Goal: Book appointment/travel/reservation

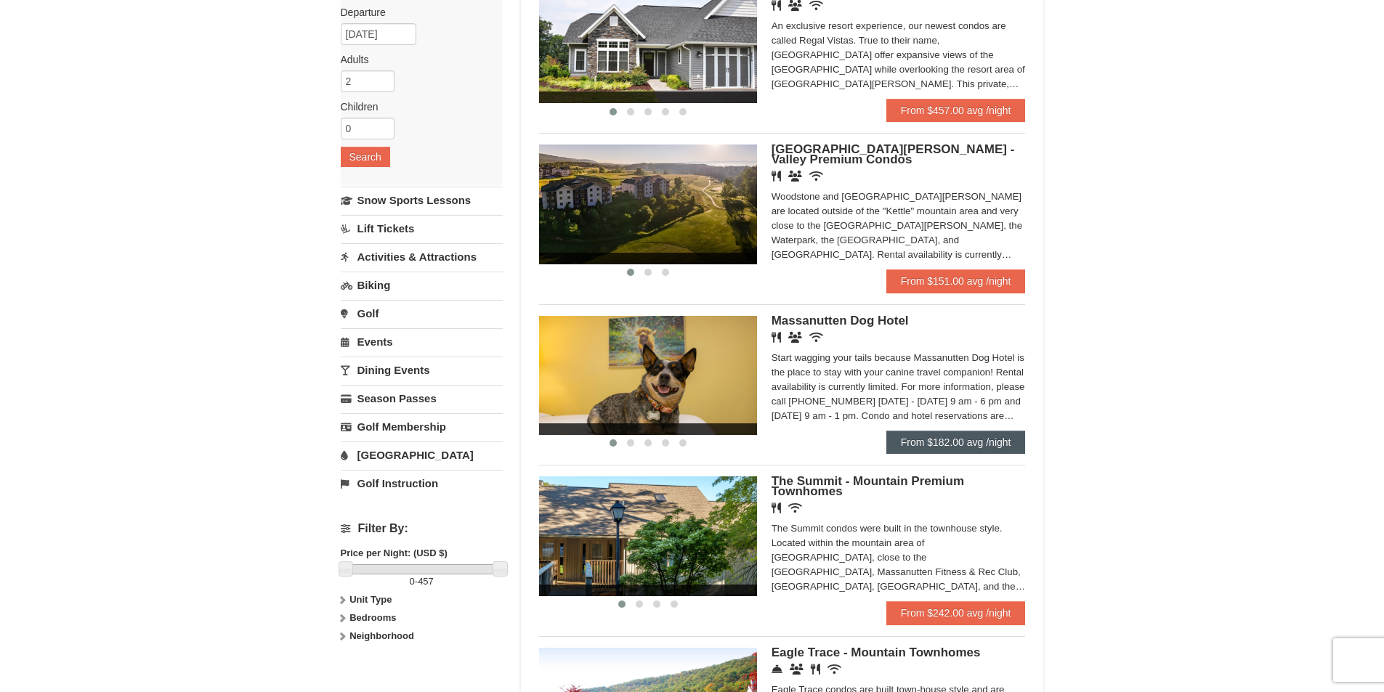
scroll to position [145, 0]
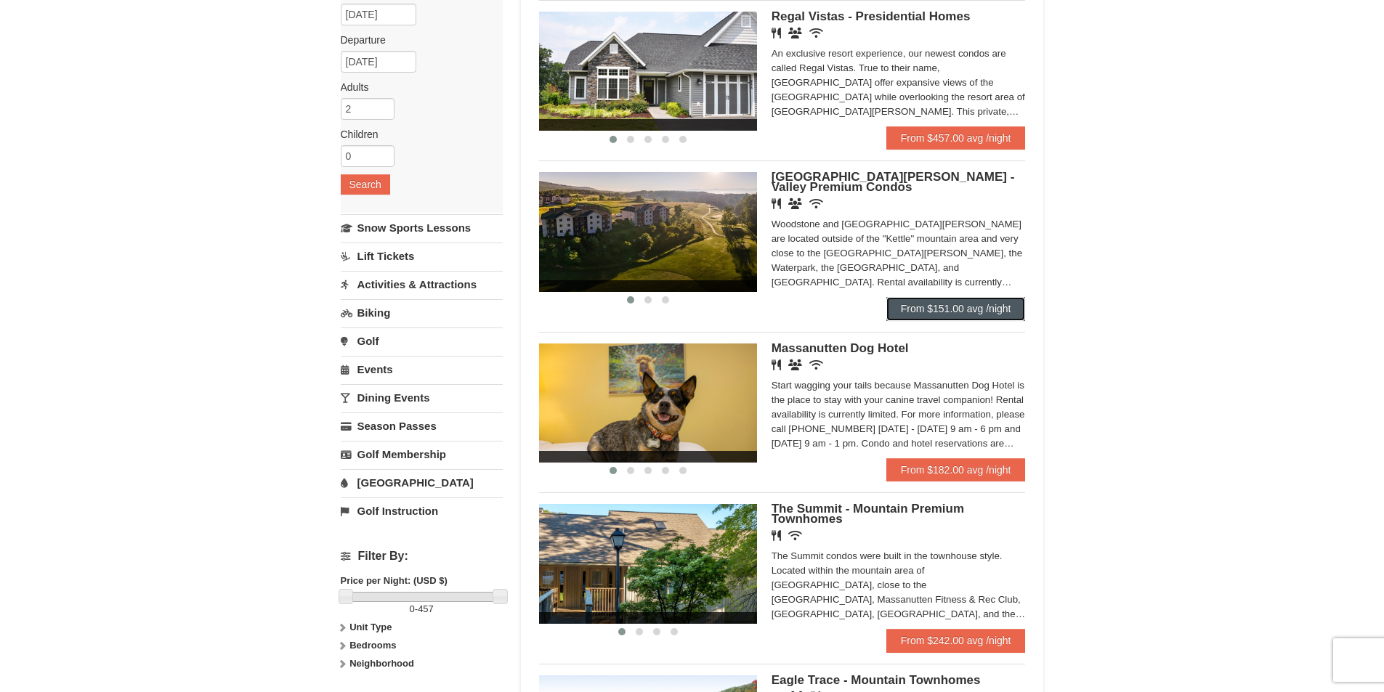
click at [966, 309] on link "From $151.00 avg /night" at bounding box center [955, 308] width 139 height 23
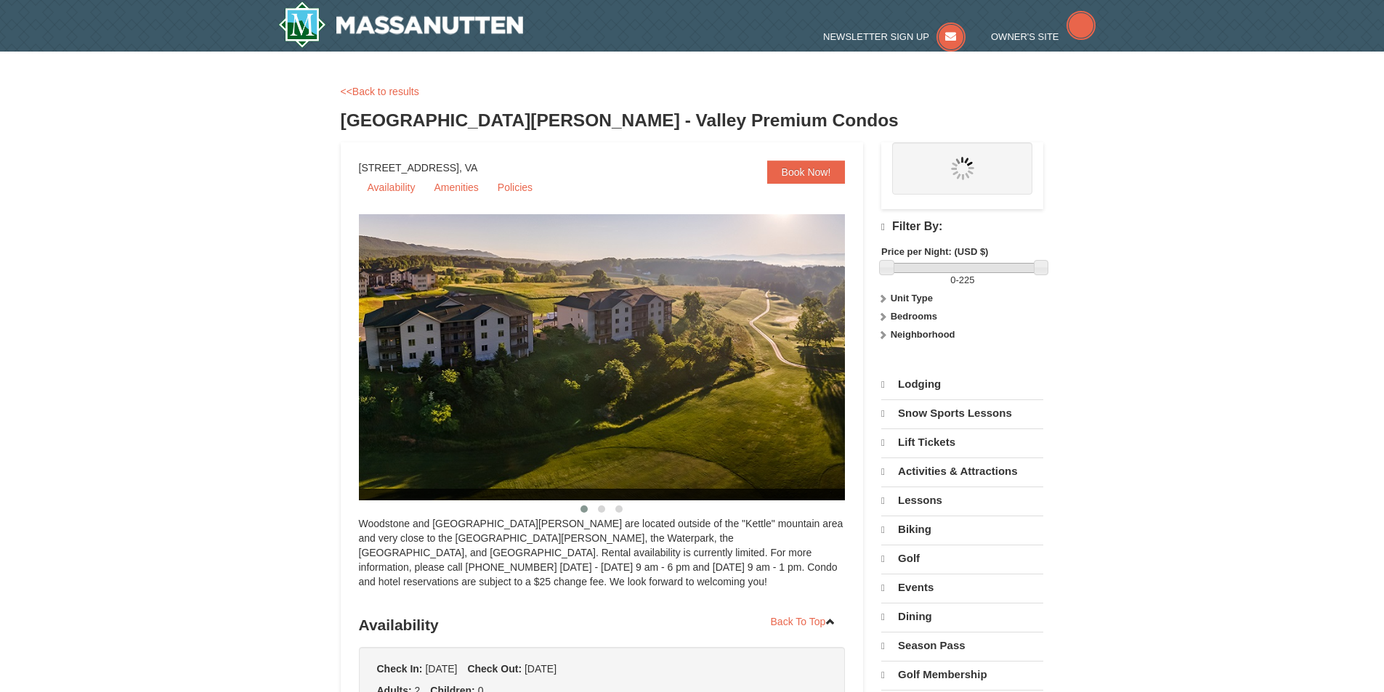
select select "10"
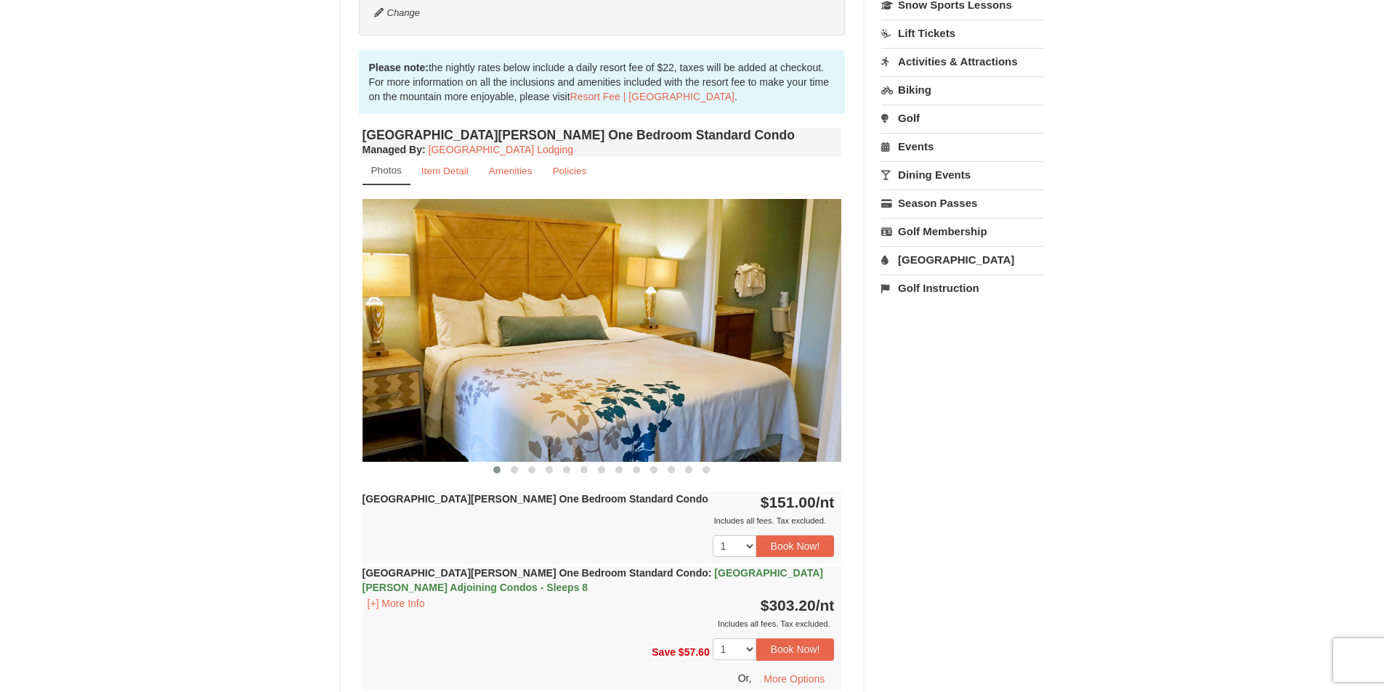
scroll to position [436, 0]
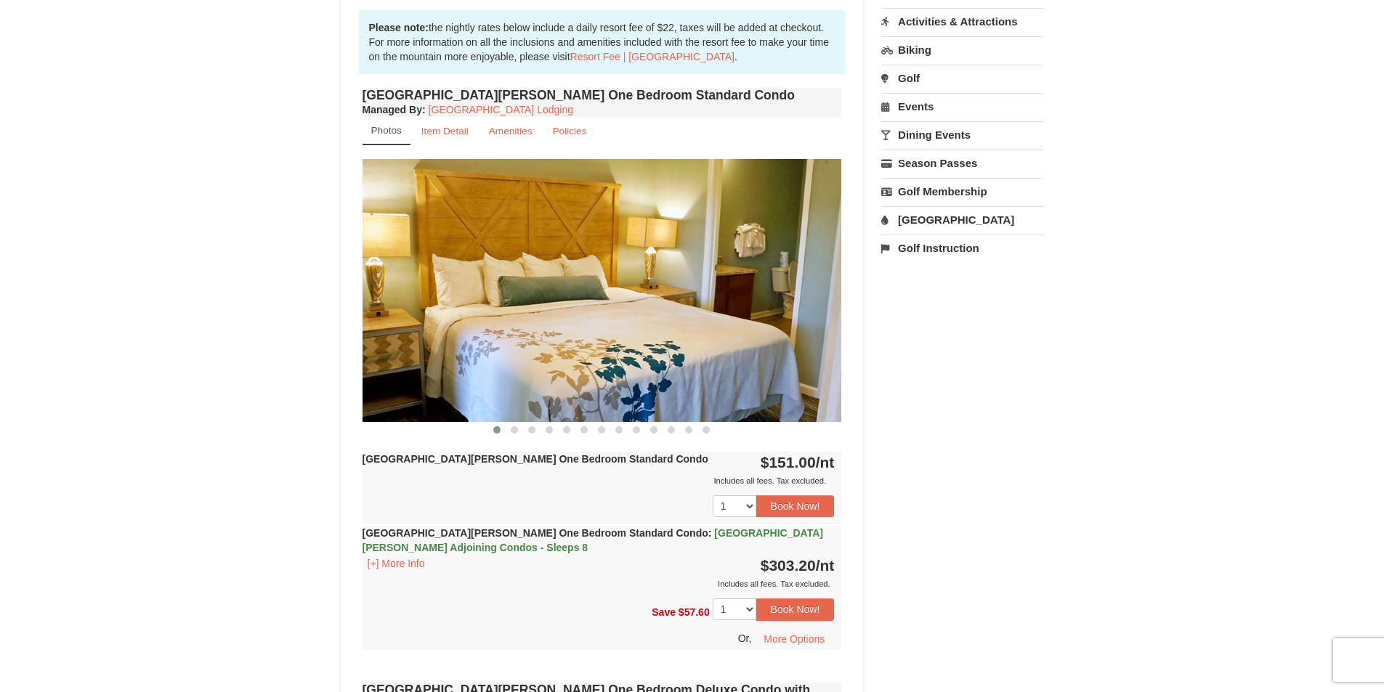
click at [804, 312] on img at bounding box center [602, 290] width 479 height 262
click at [514, 429] on span at bounding box center [514, 429] width 7 height 7
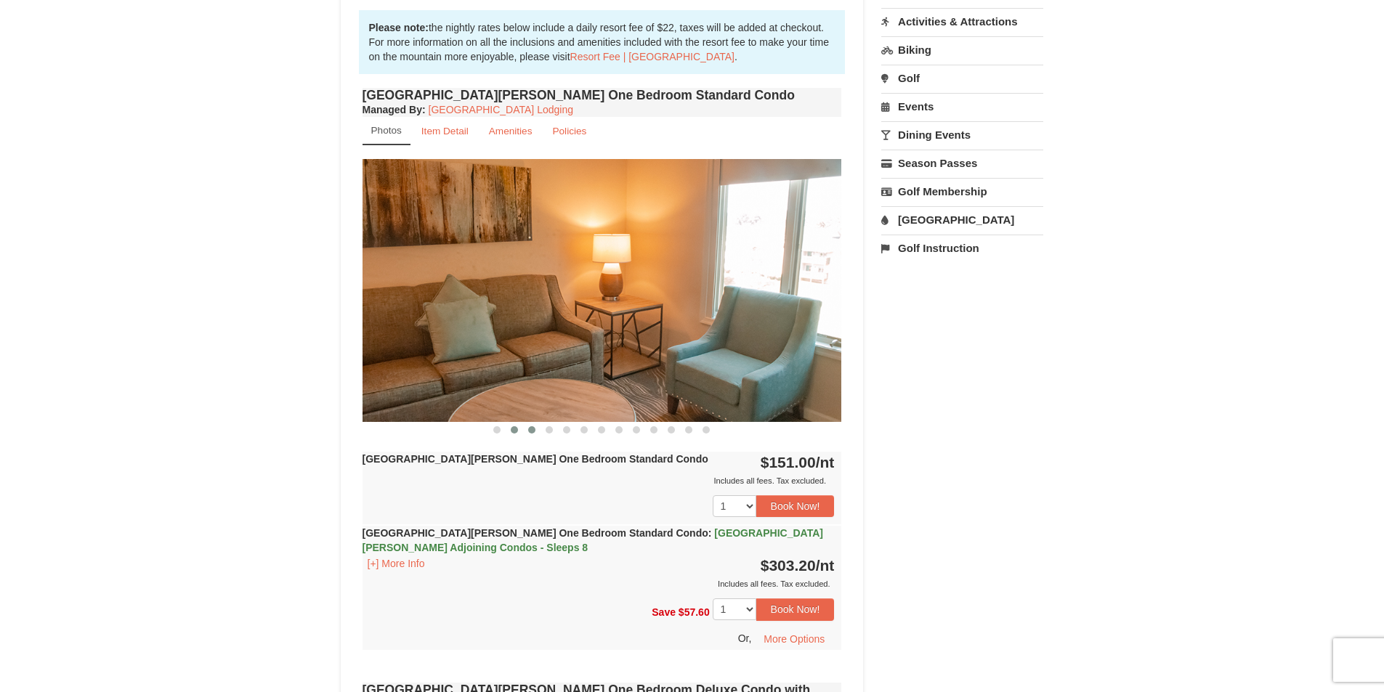
click at [528, 430] on span at bounding box center [531, 429] width 7 height 7
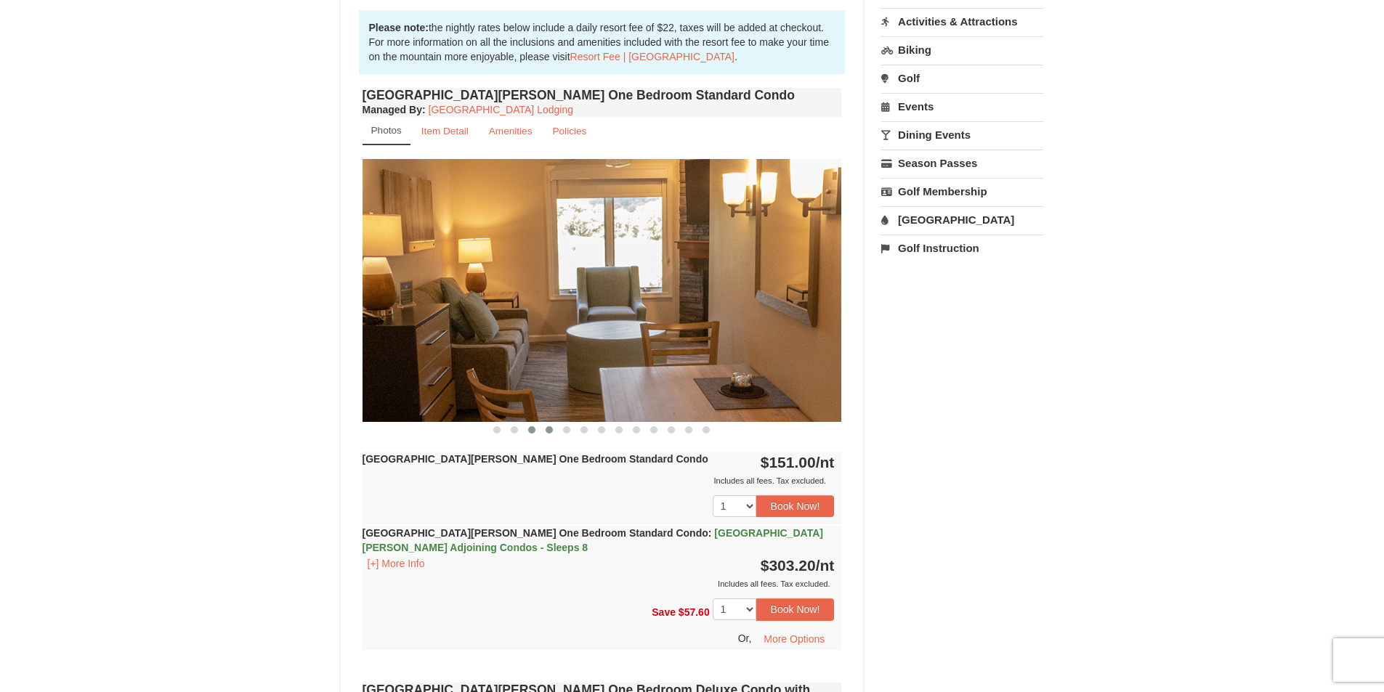
drag, startPoint x: 548, startPoint y: 430, endPoint x: 556, endPoint y: 432, distance: 9.0
click at [549, 430] on span at bounding box center [549, 429] width 7 height 7
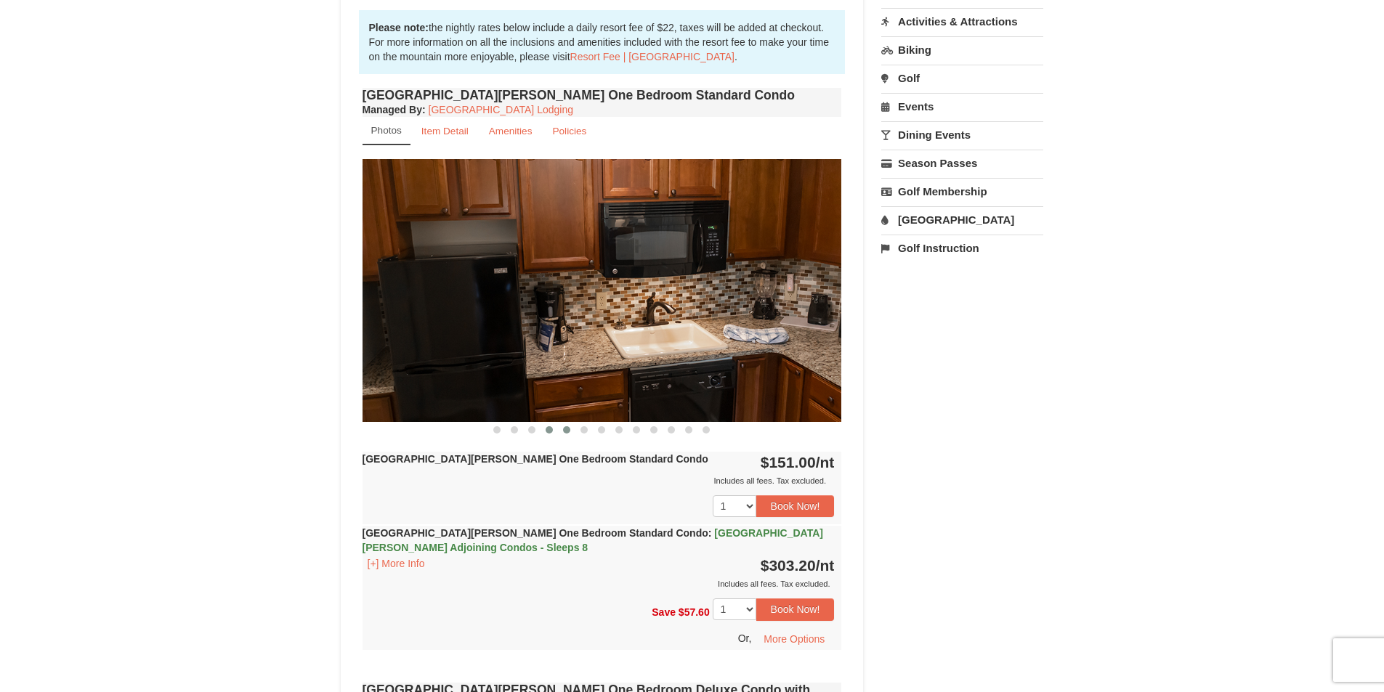
click at [561, 432] on button at bounding box center [566, 430] width 17 height 15
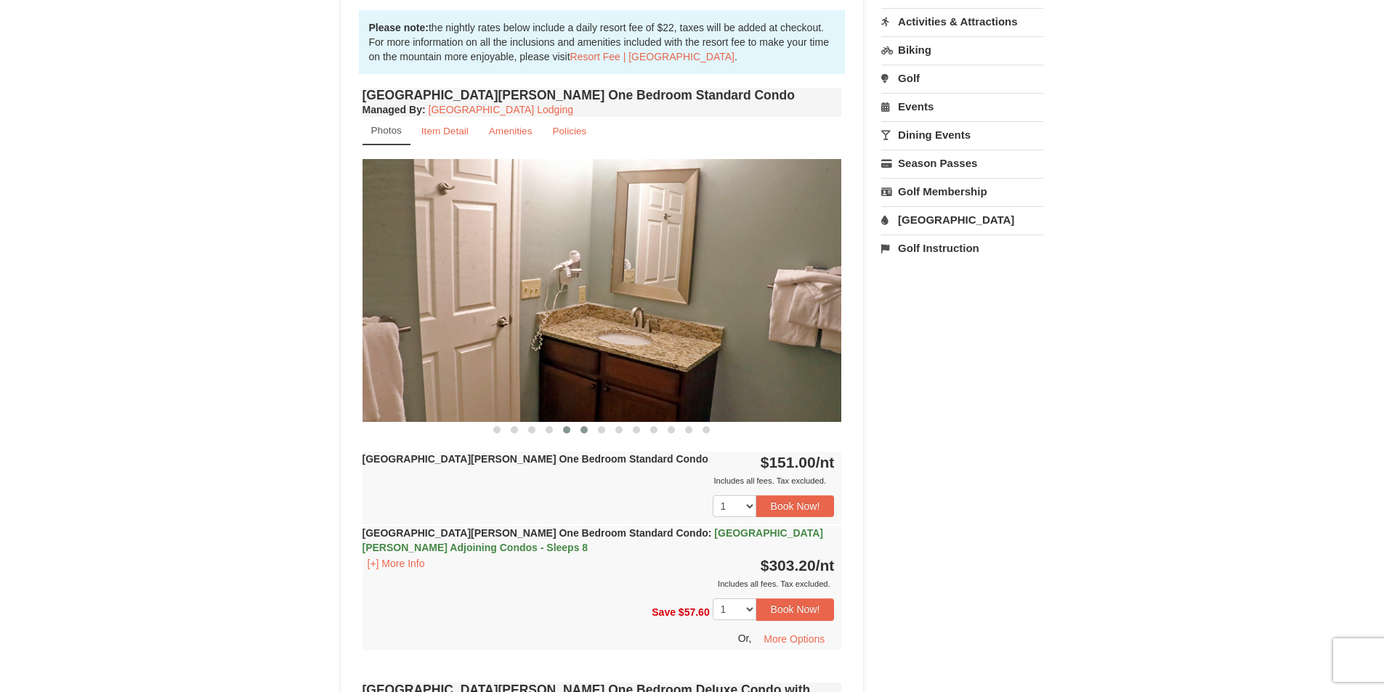
click at [580, 434] on button at bounding box center [583, 430] width 17 height 15
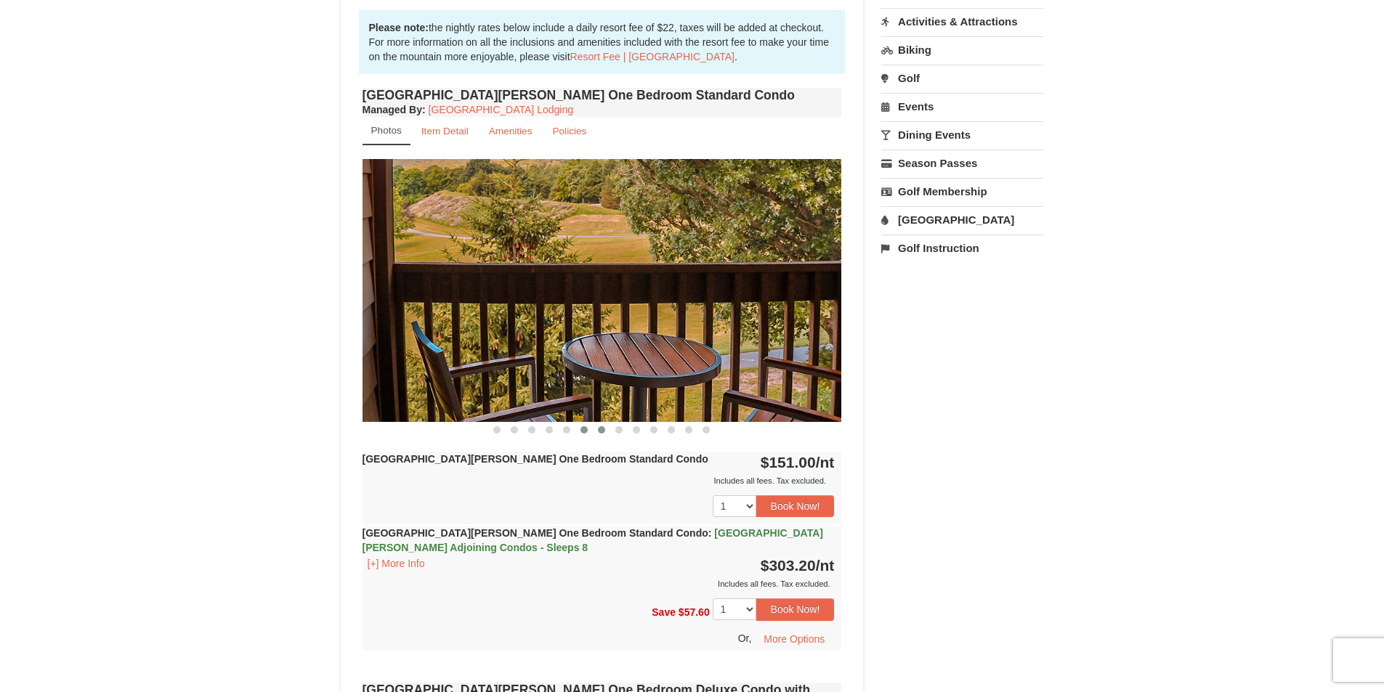
click at [599, 429] on span at bounding box center [601, 429] width 7 height 7
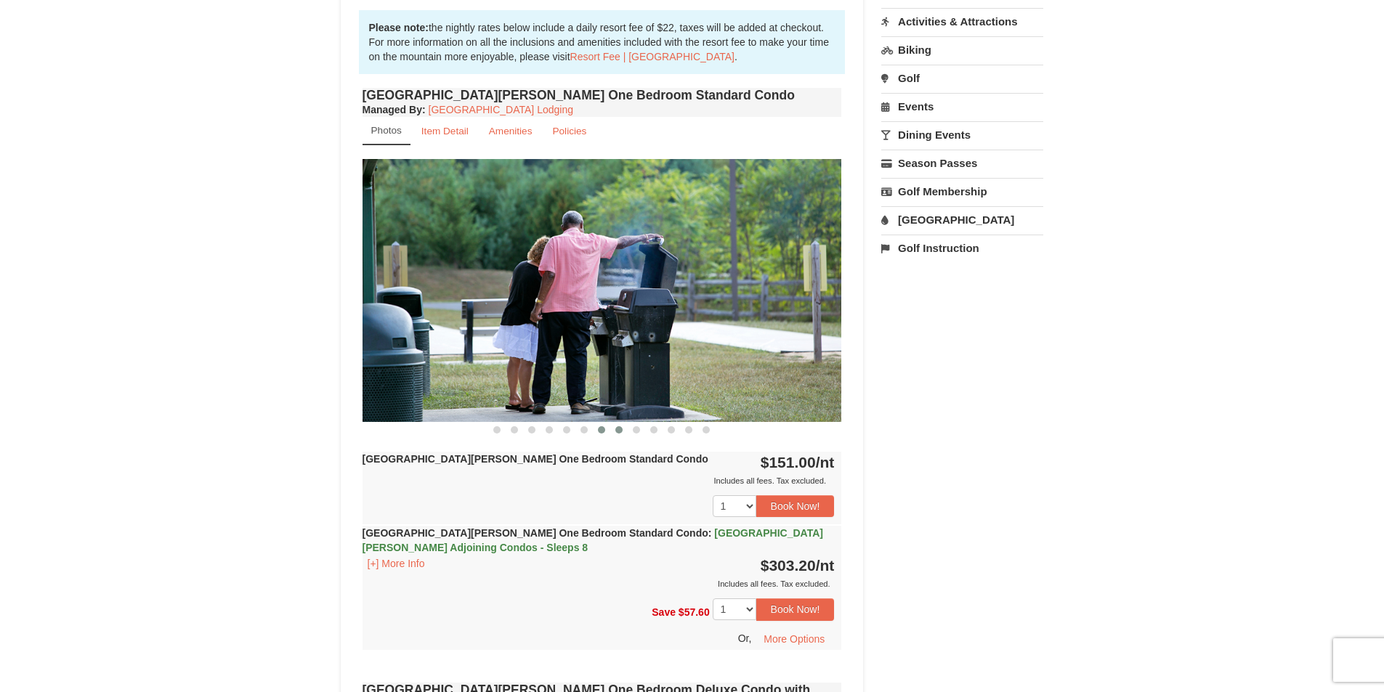
click at [615, 429] on span at bounding box center [618, 429] width 7 height 7
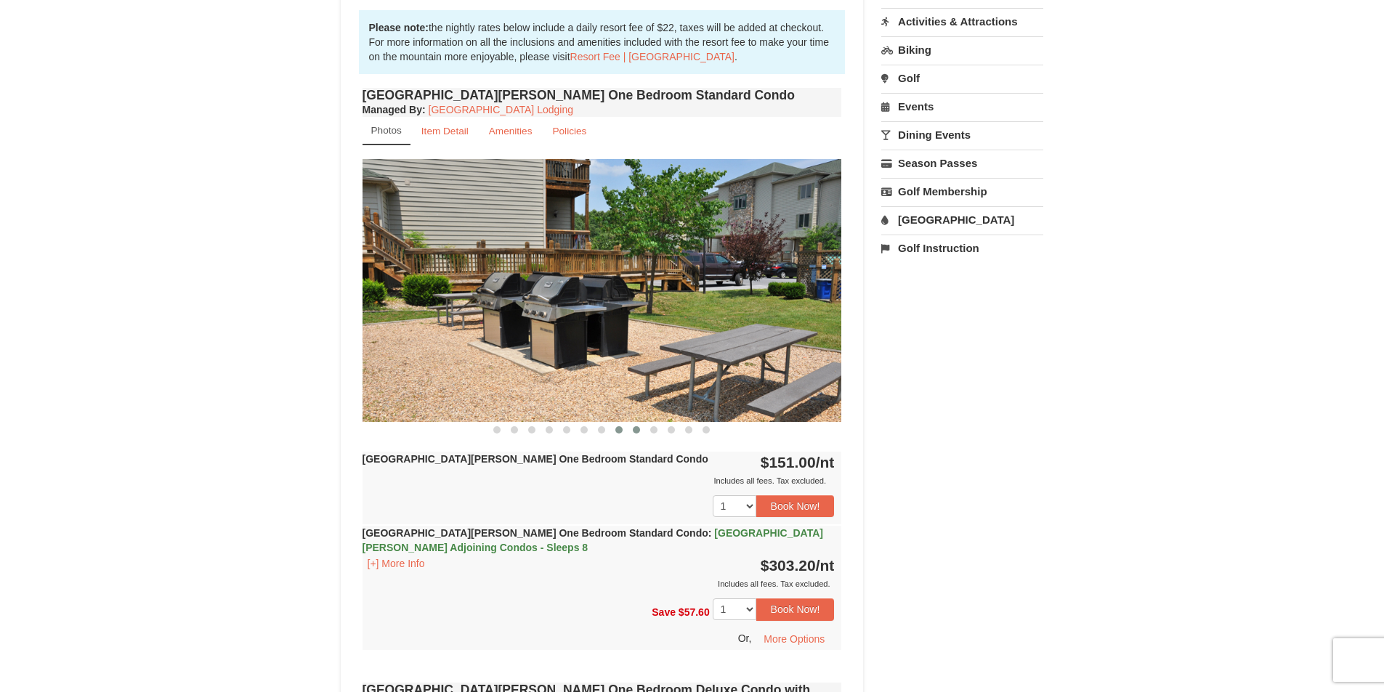
click at [630, 432] on button at bounding box center [636, 430] width 17 height 15
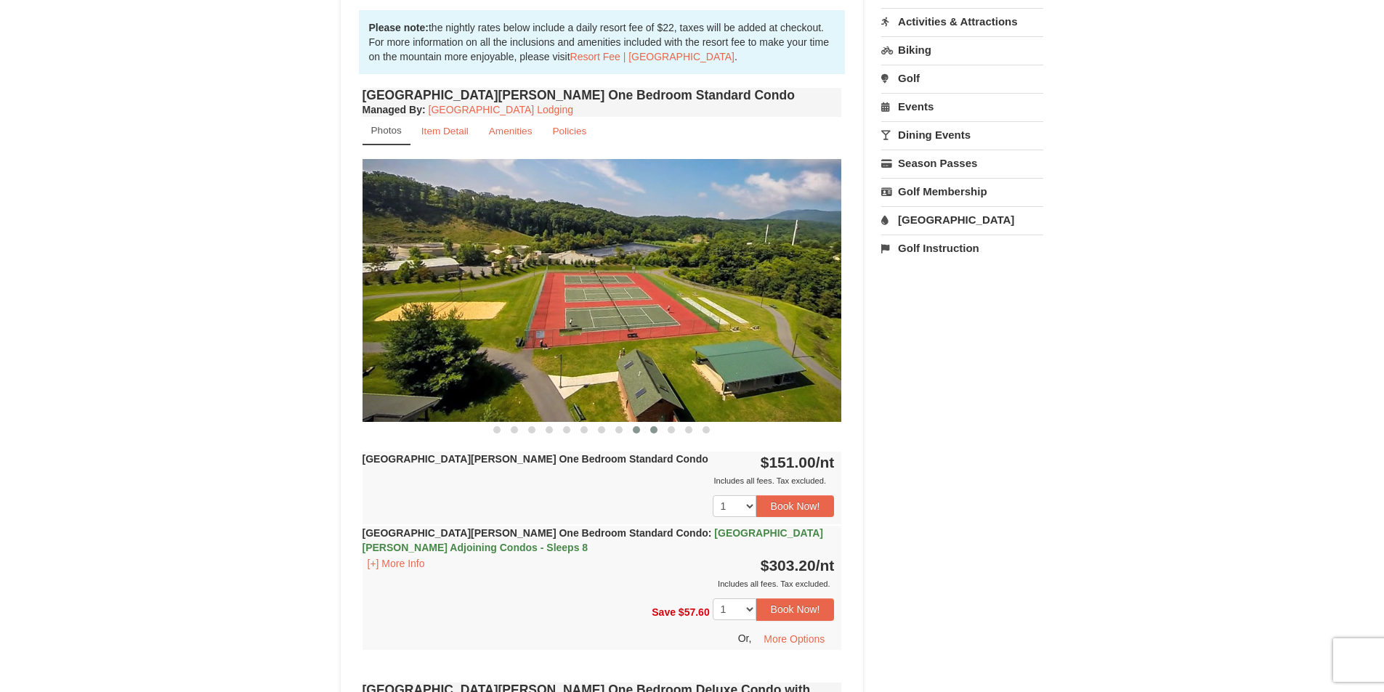
click at [652, 431] on span at bounding box center [653, 429] width 7 height 7
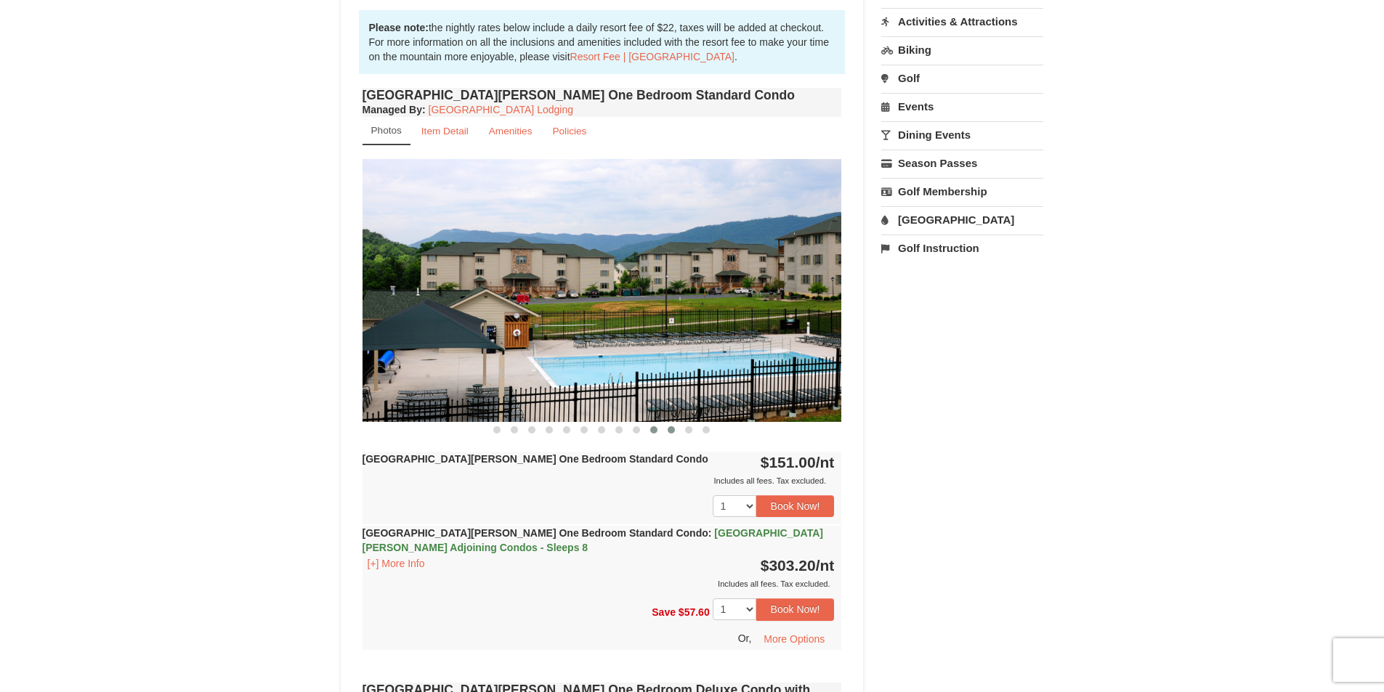
click at [669, 431] on span at bounding box center [671, 429] width 7 height 7
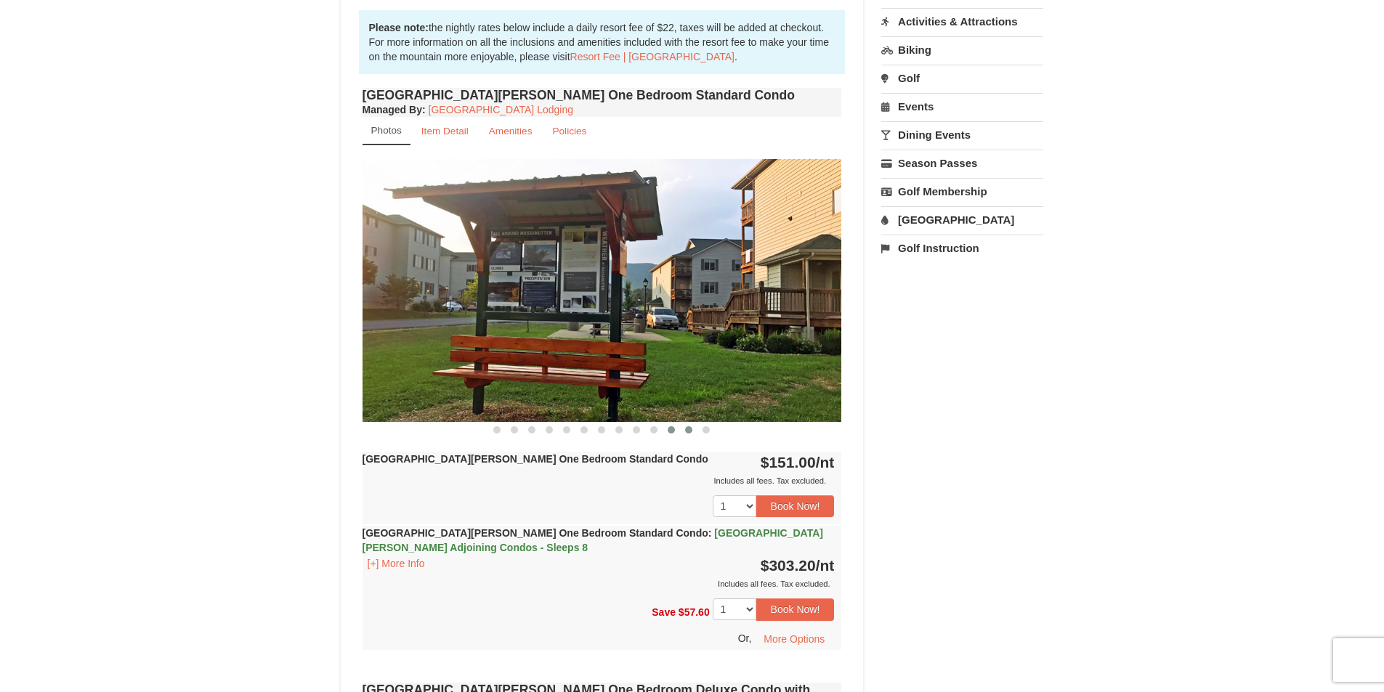
click at [687, 433] on span at bounding box center [688, 429] width 7 height 7
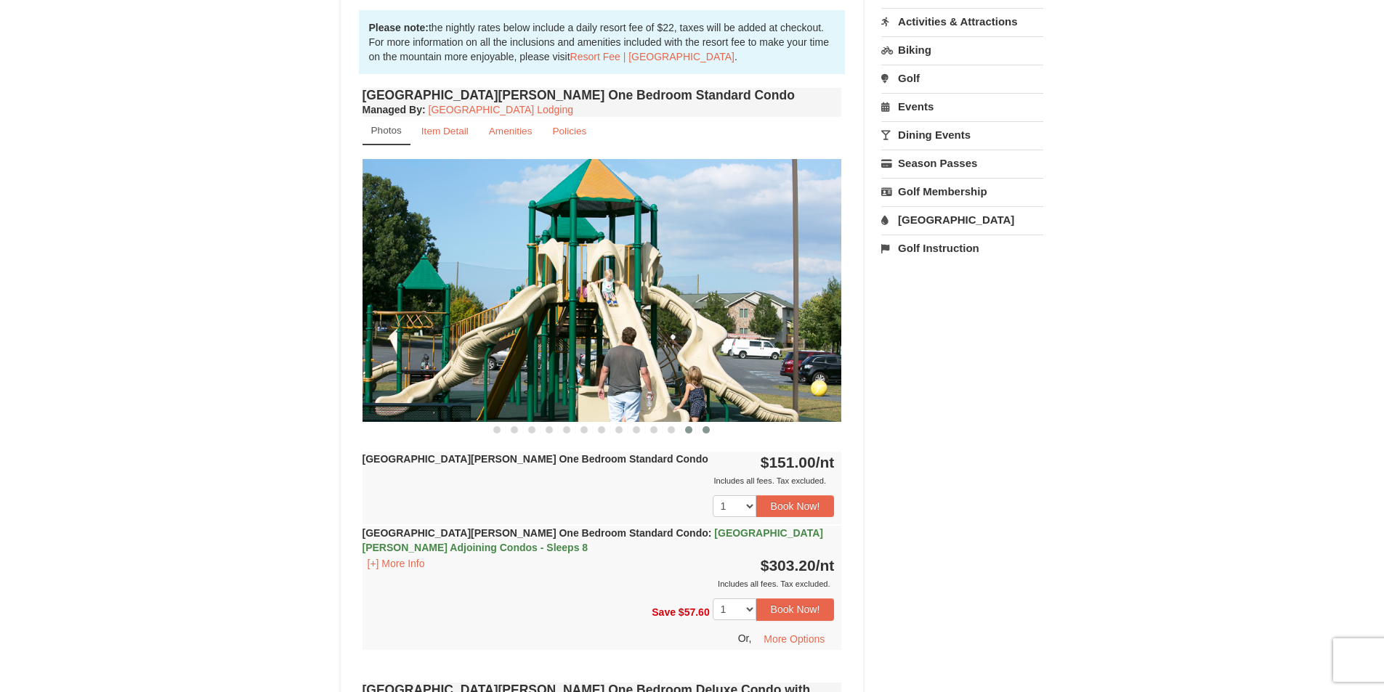
click at [705, 433] on span at bounding box center [705, 429] width 7 height 7
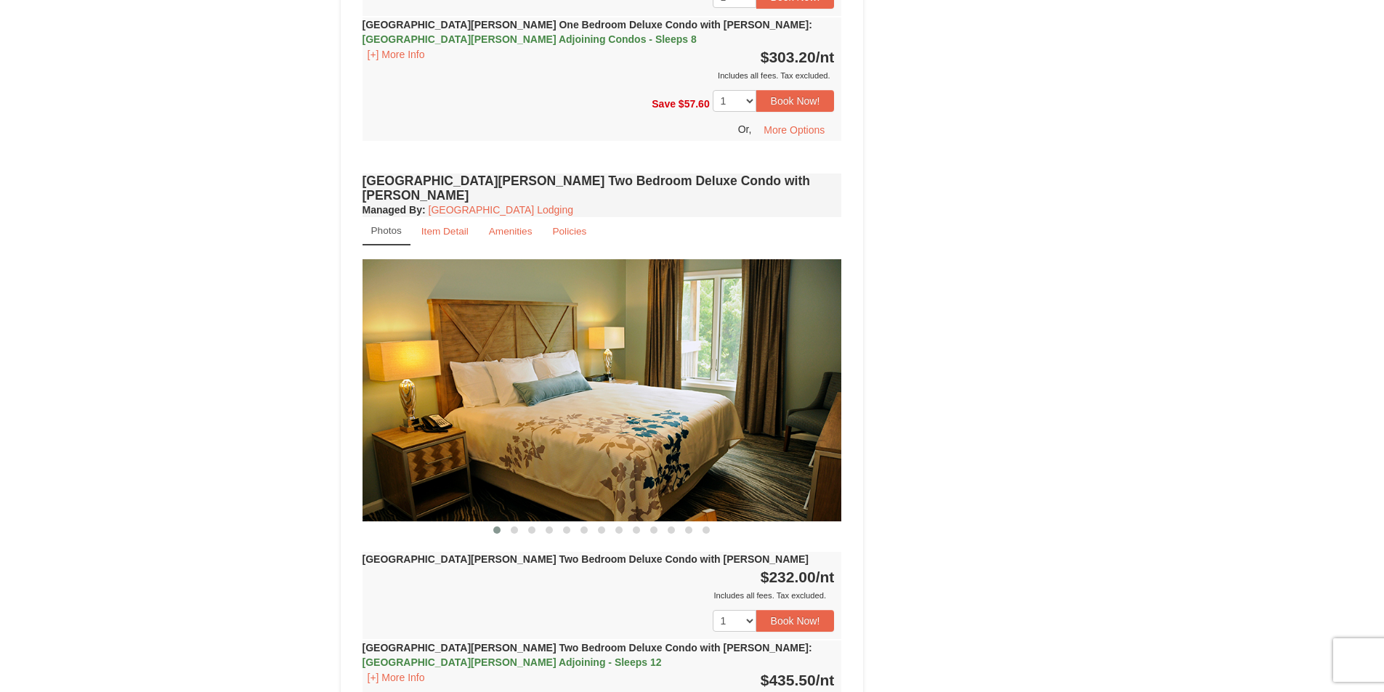
scroll to position [1598, 0]
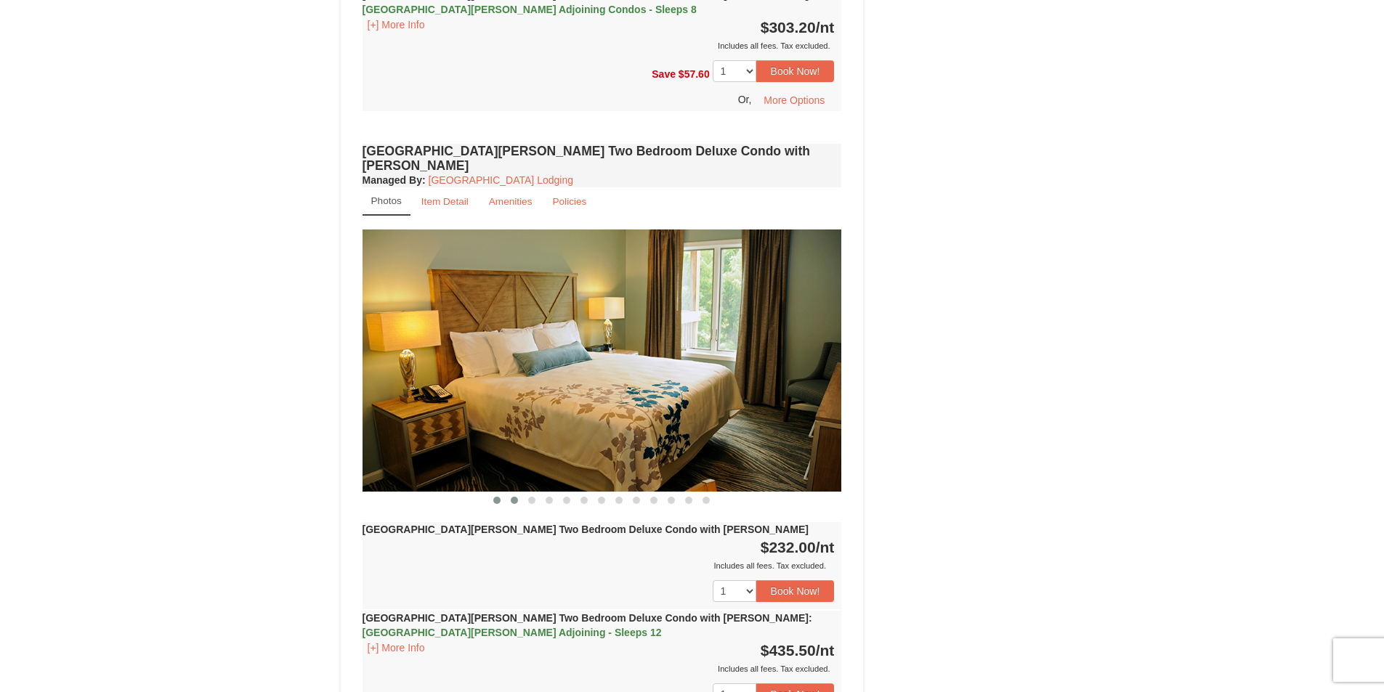
click at [512, 497] on span at bounding box center [514, 500] width 7 height 7
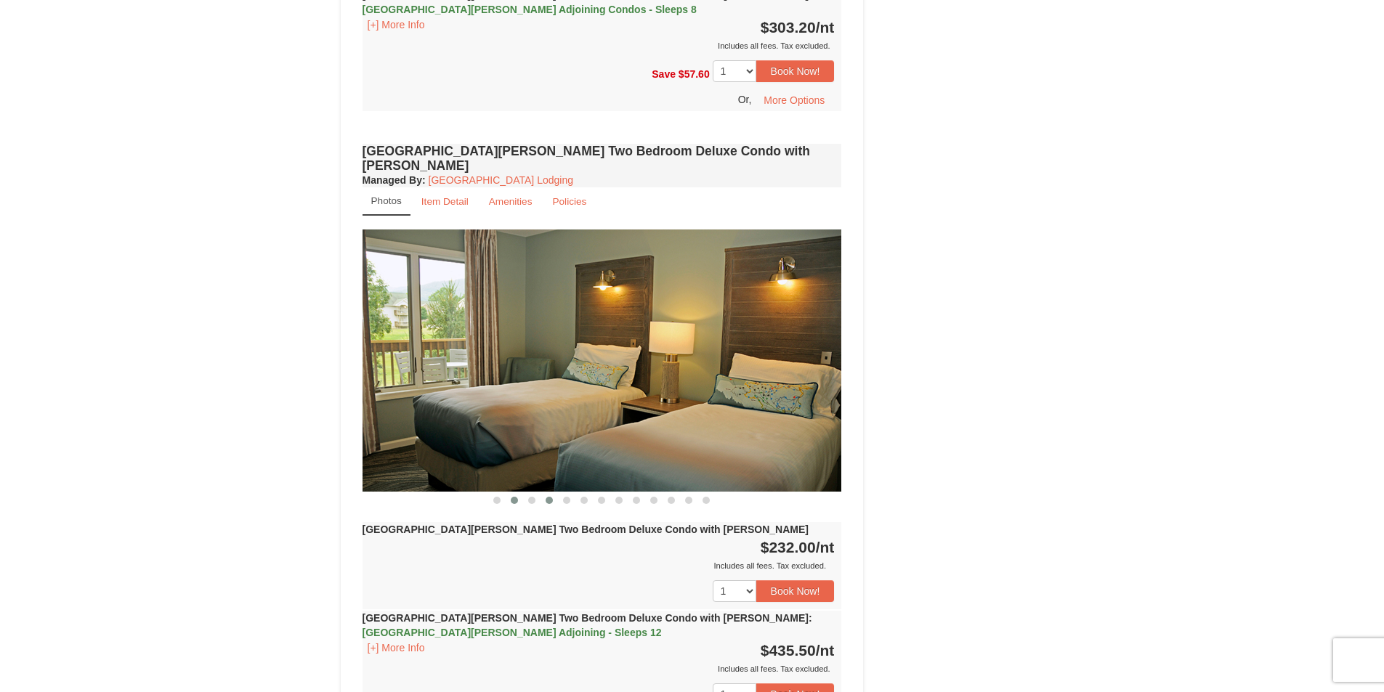
click at [546, 497] on span at bounding box center [549, 500] width 7 height 7
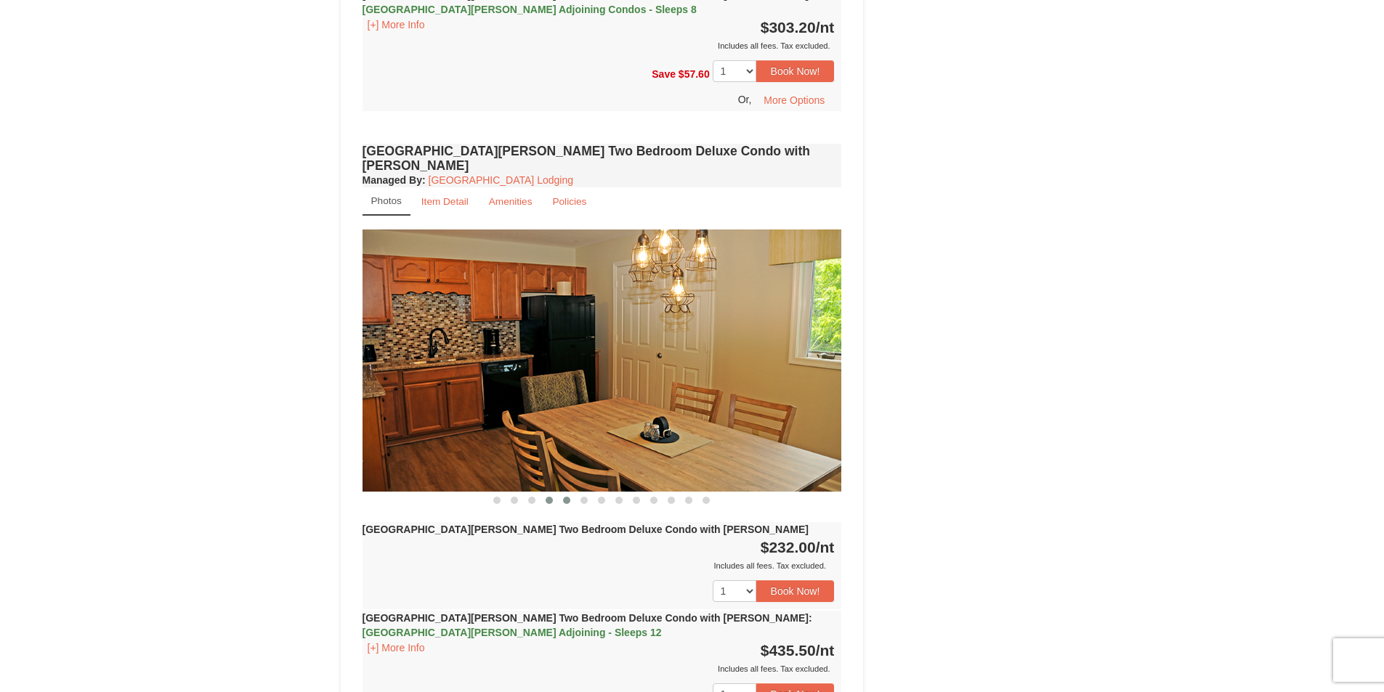
click at [560, 493] on button at bounding box center [566, 500] width 17 height 15
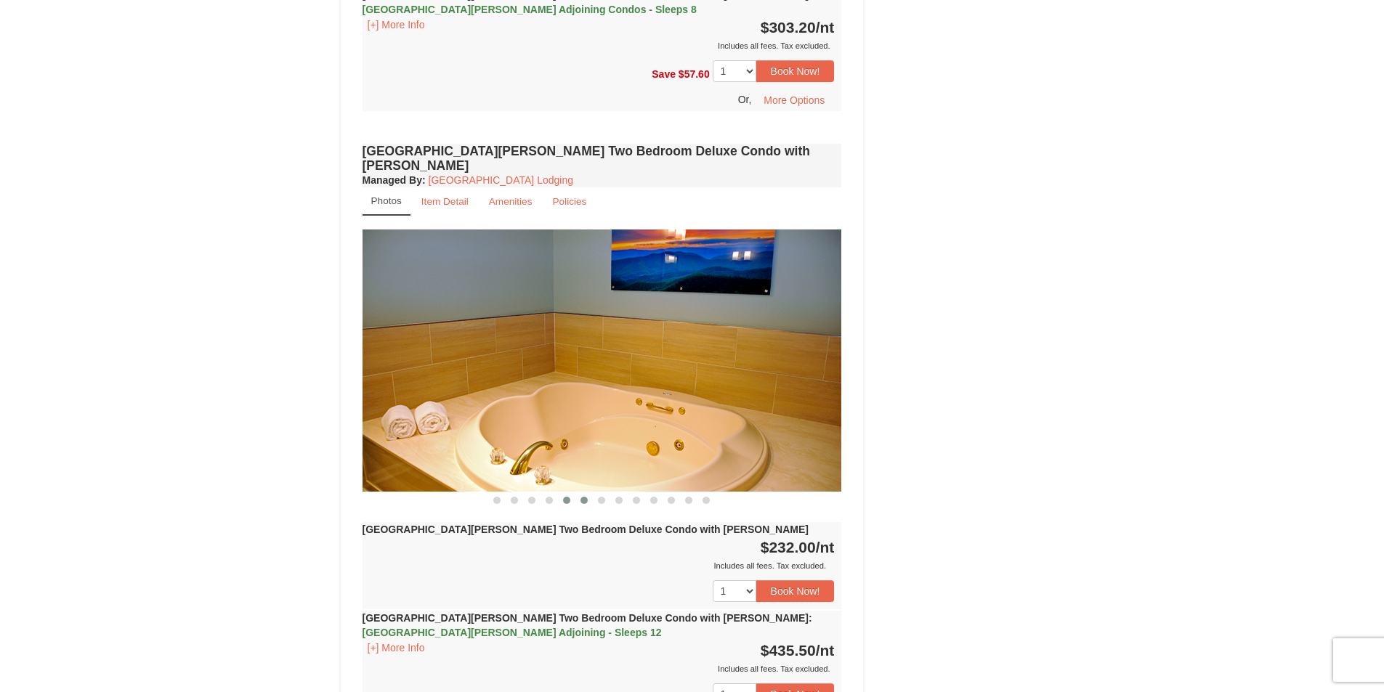
click at [586, 497] on span at bounding box center [583, 500] width 7 height 7
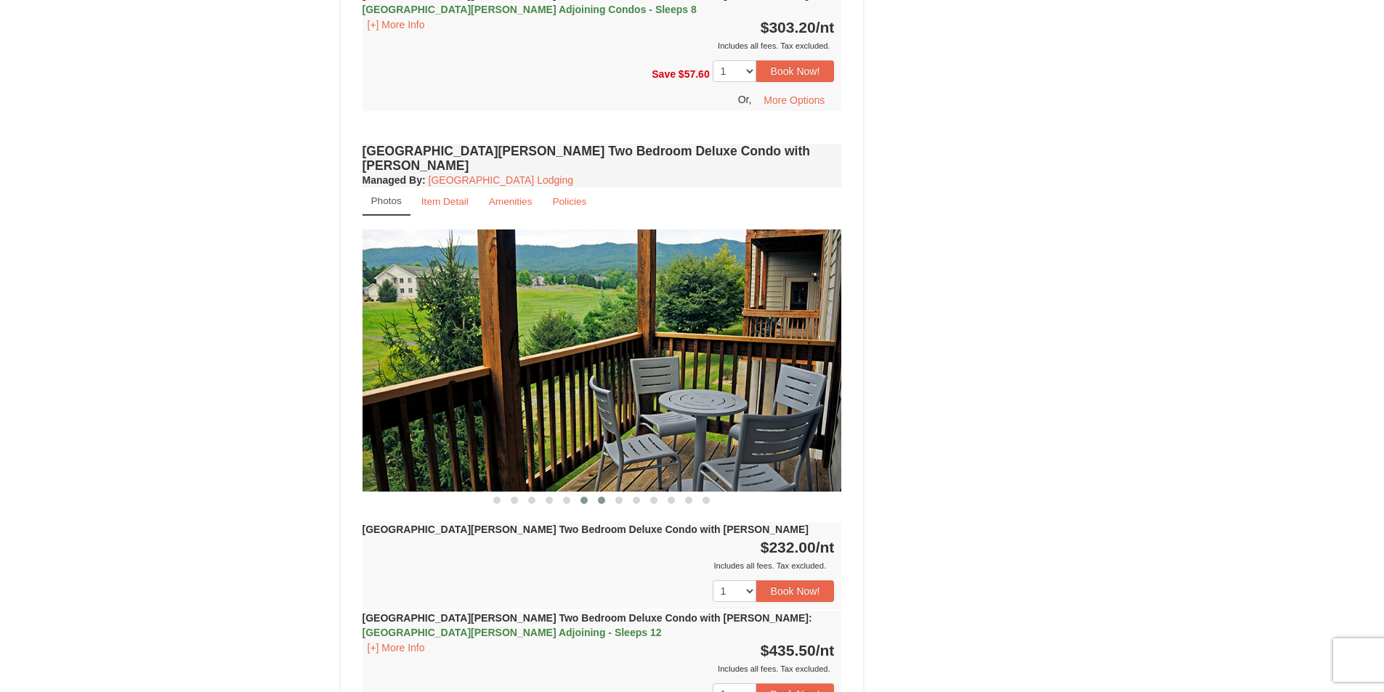
click at [598, 497] on span at bounding box center [601, 500] width 7 height 7
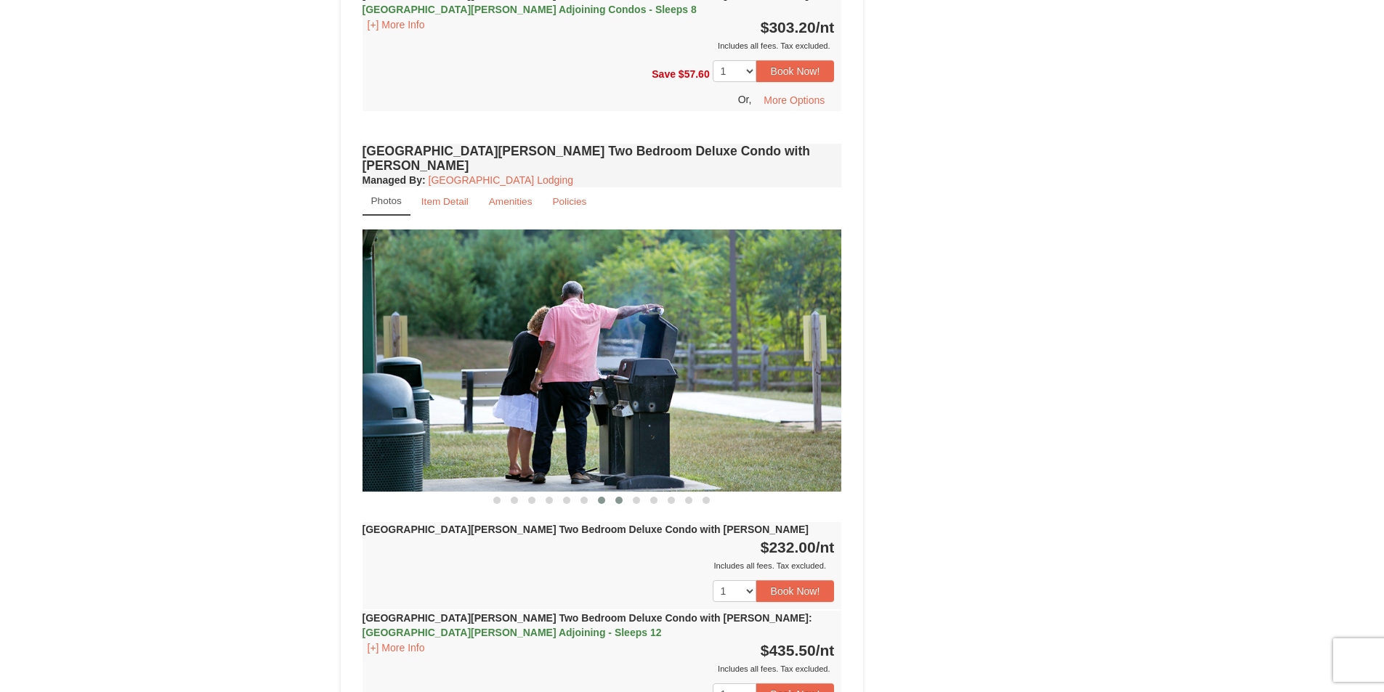
click at [617, 497] on span at bounding box center [618, 500] width 7 height 7
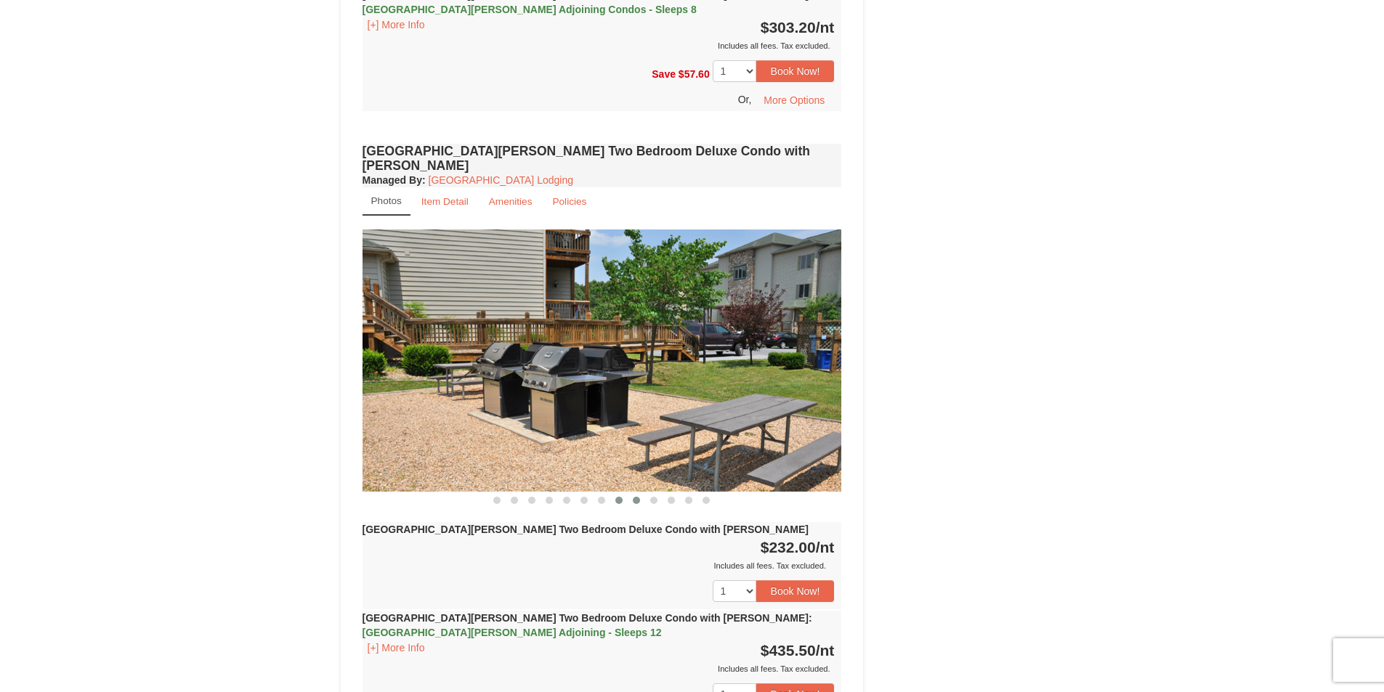
click at [636, 497] on span at bounding box center [636, 500] width 7 height 7
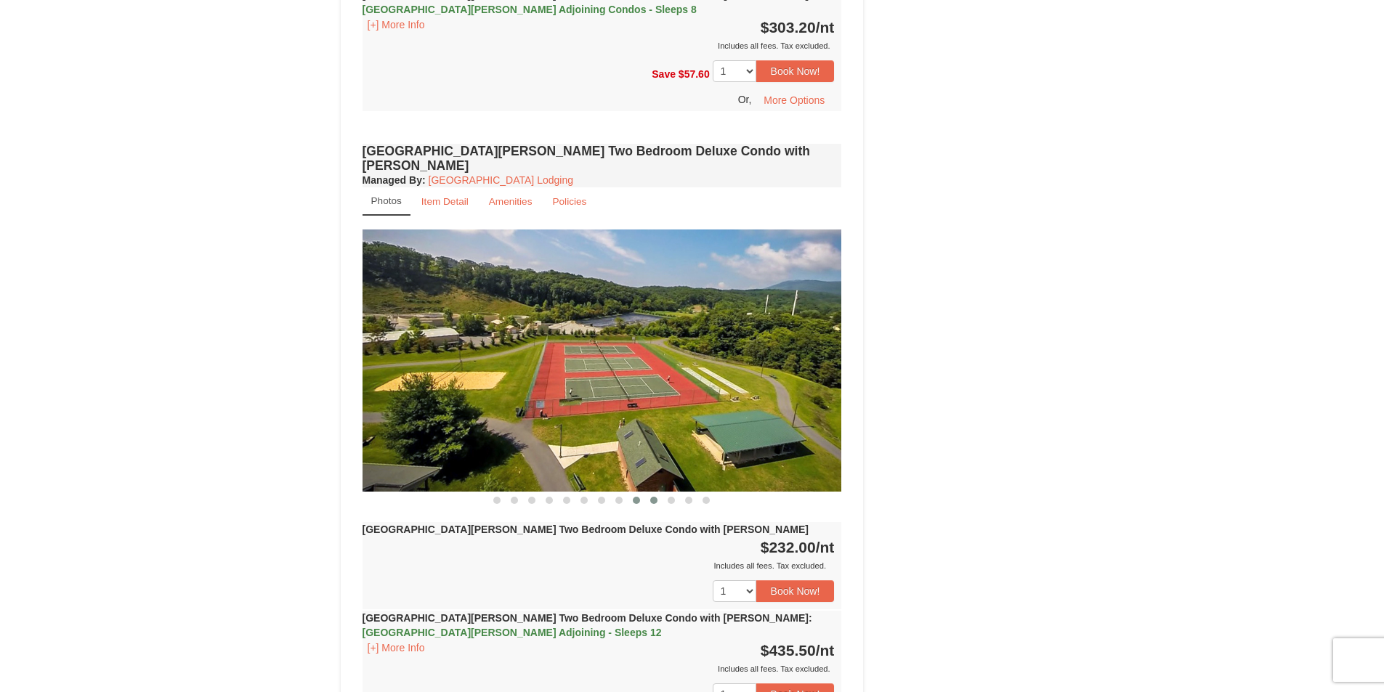
click at [657, 497] on span at bounding box center [653, 500] width 7 height 7
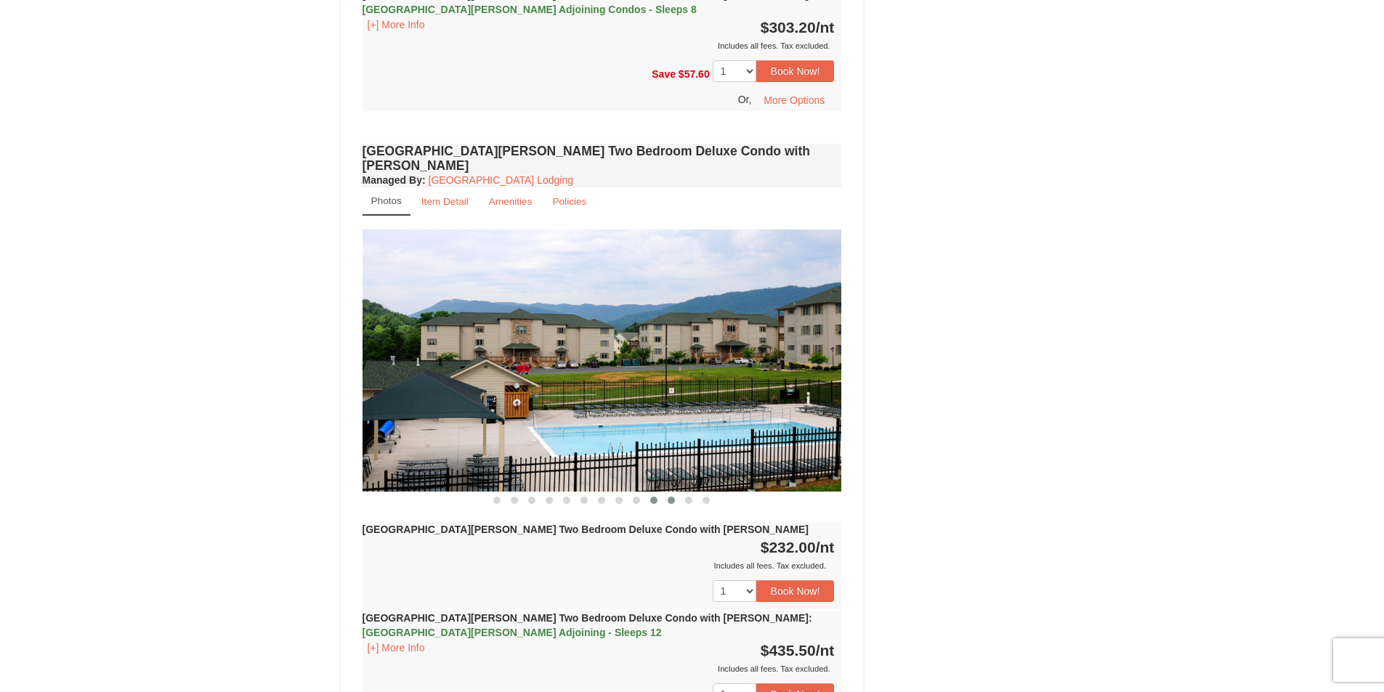
click at [665, 493] on button at bounding box center [671, 500] width 17 height 15
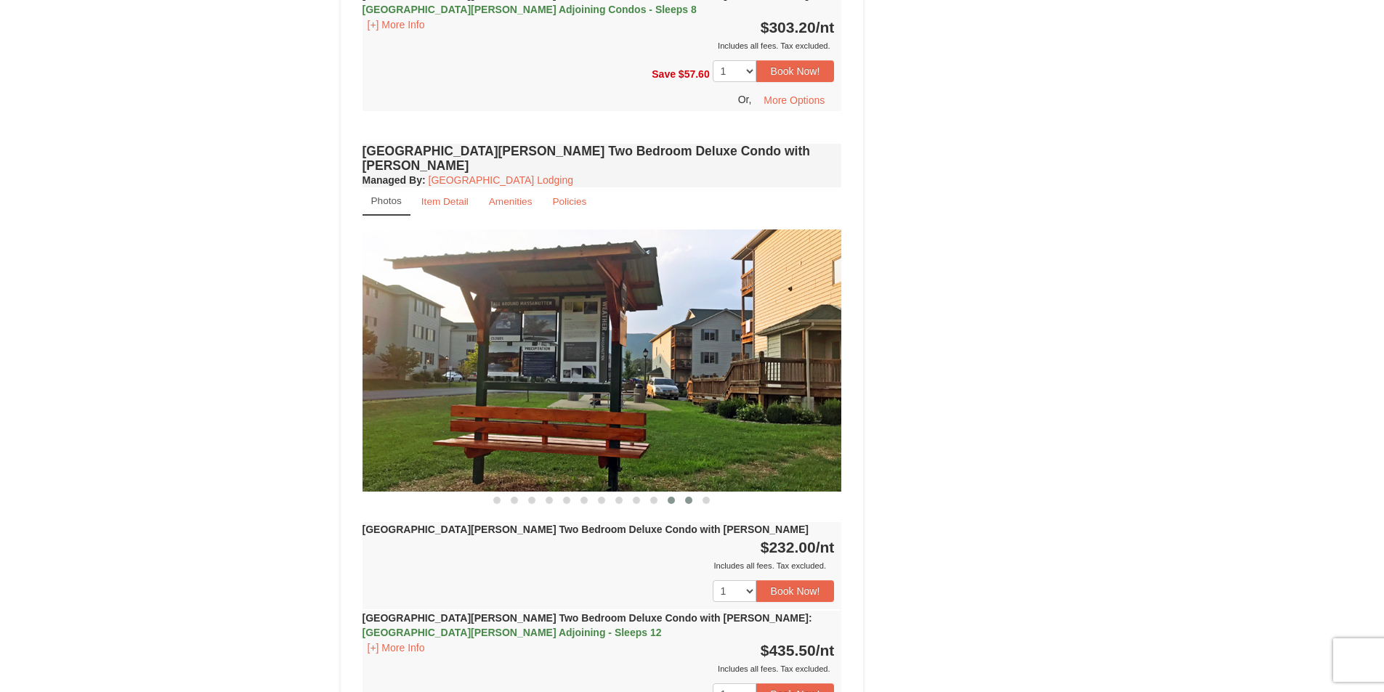
click at [687, 497] on span at bounding box center [688, 500] width 7 height 7
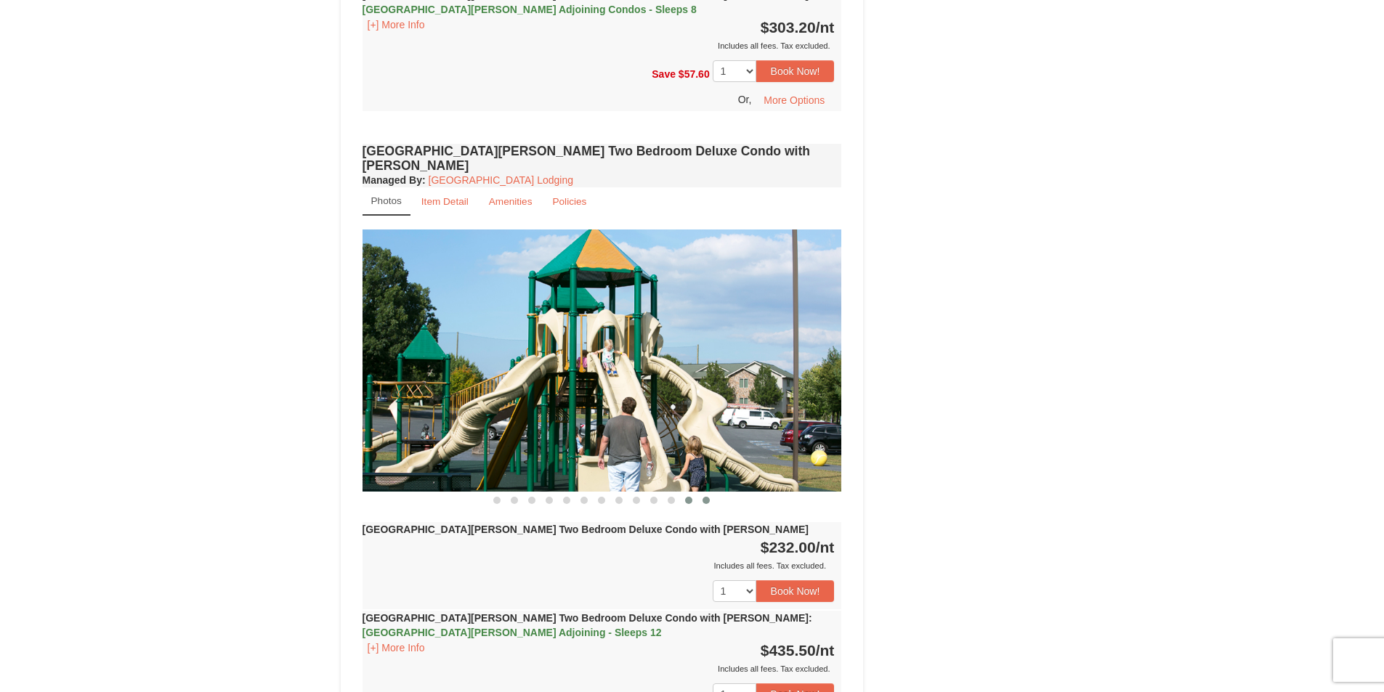
click at [707, 497] on span at bounding box center [705, 500] width 7 height 7
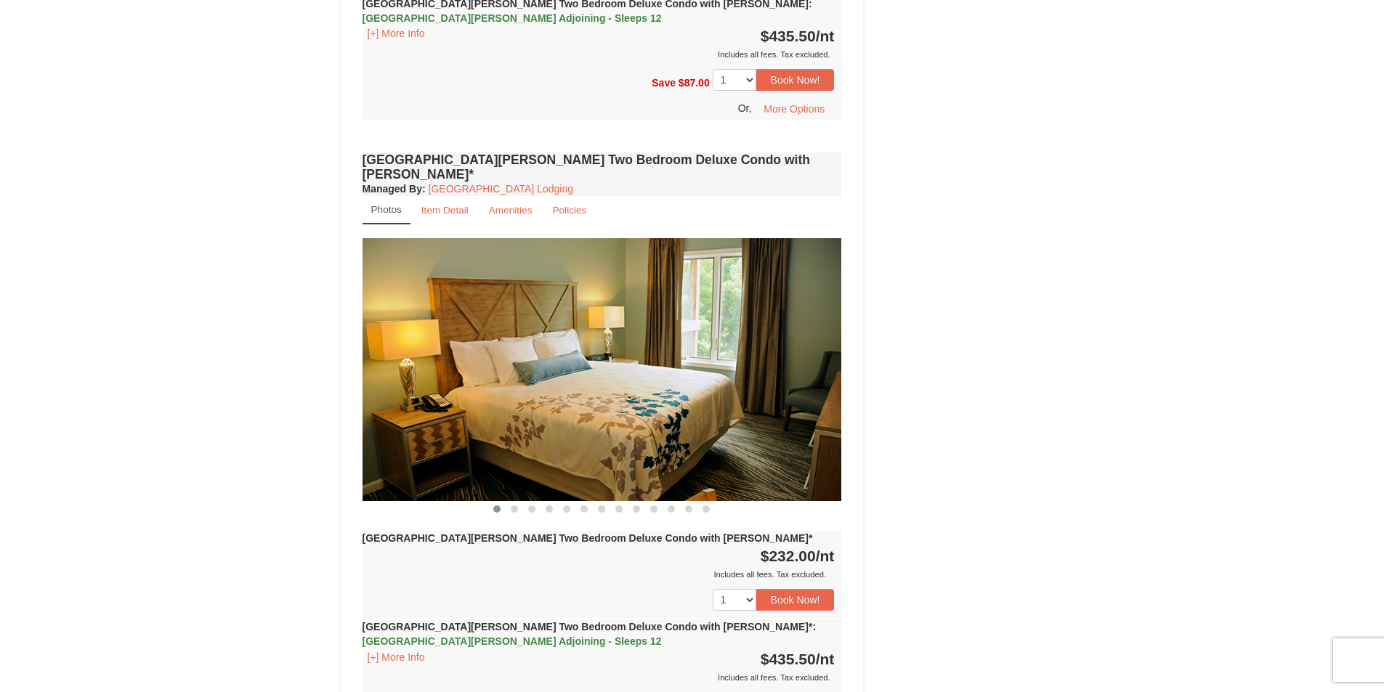
scroll to position [2252, 0]
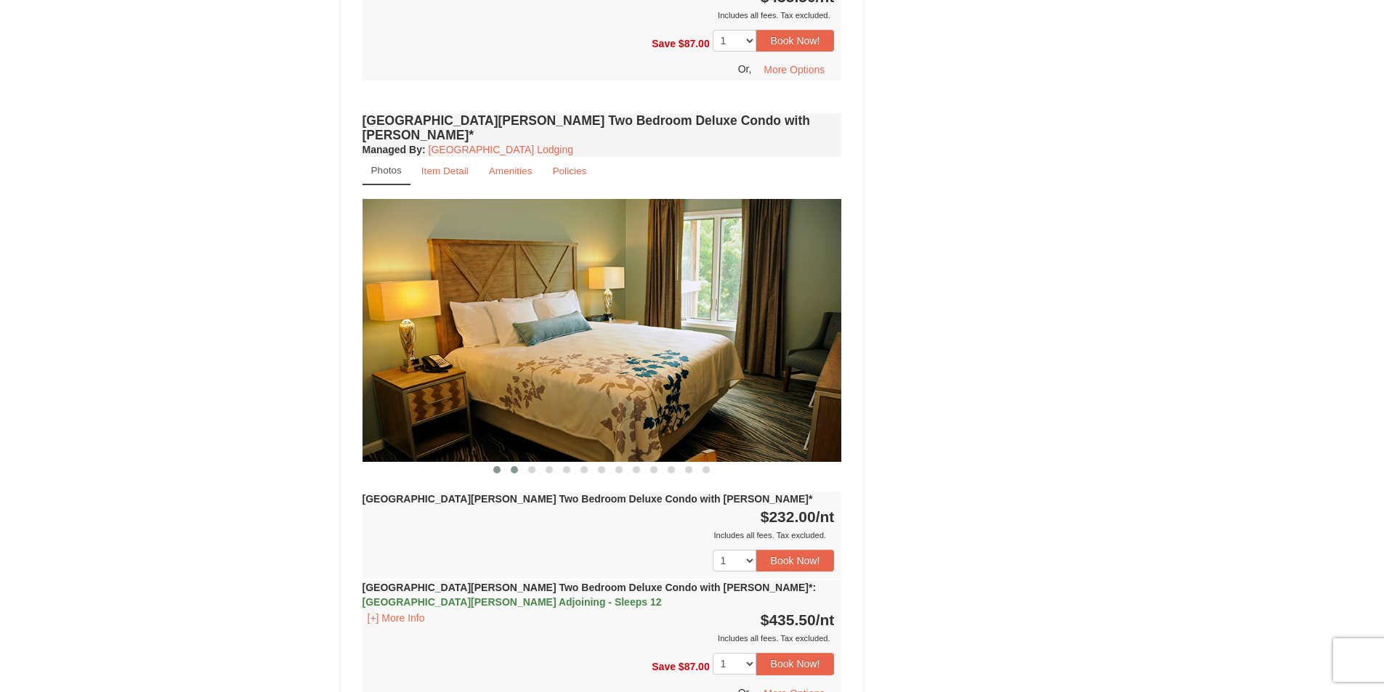
click at [515, 466] on span at bounding box center [514, 469] width 7 height 7
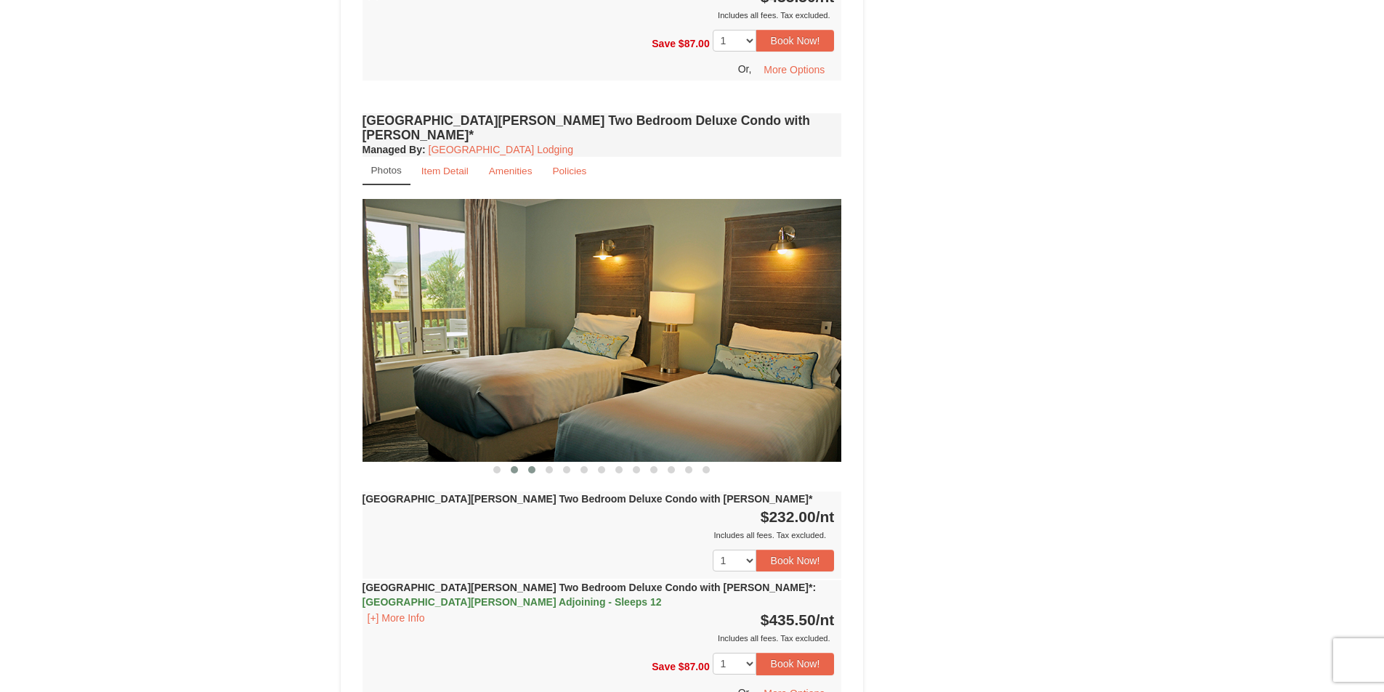
click at [529, 466] on span at bounding box center [531, 469] width 7 height 7
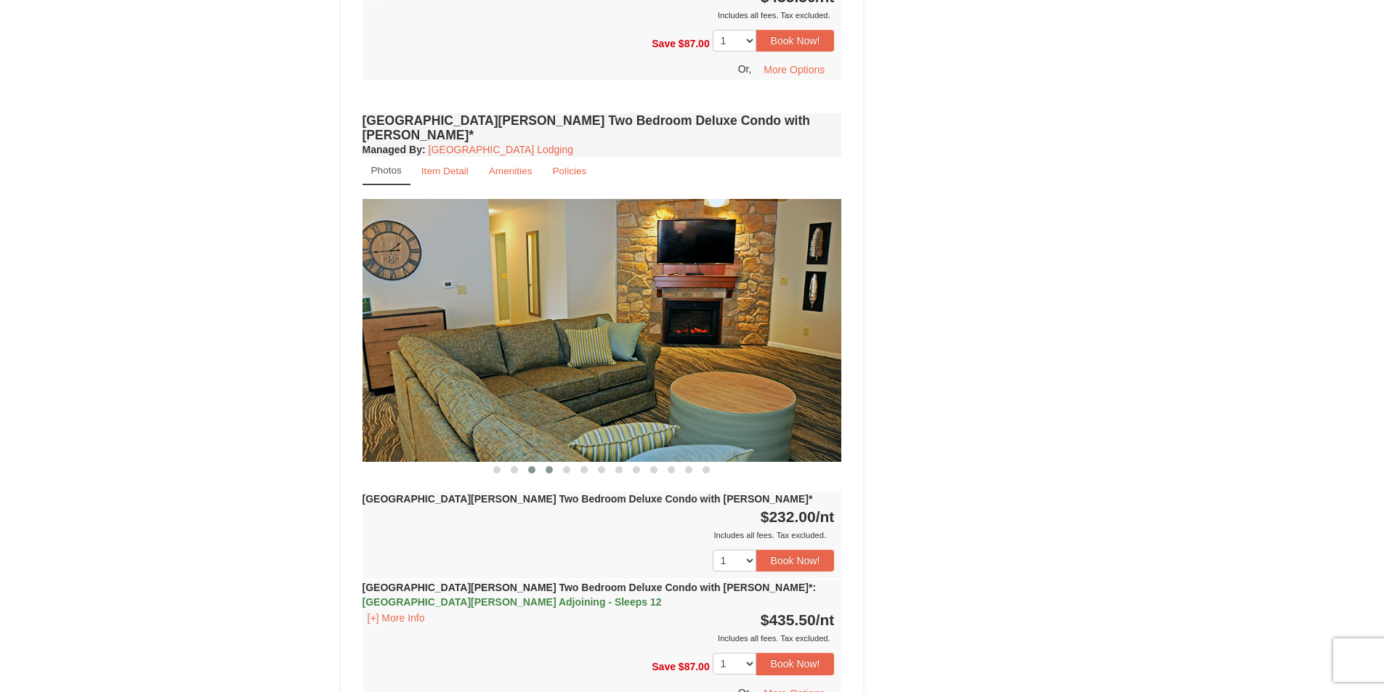
click at [547, 463] on button at bounding box center [548, 470] width 17 height 15
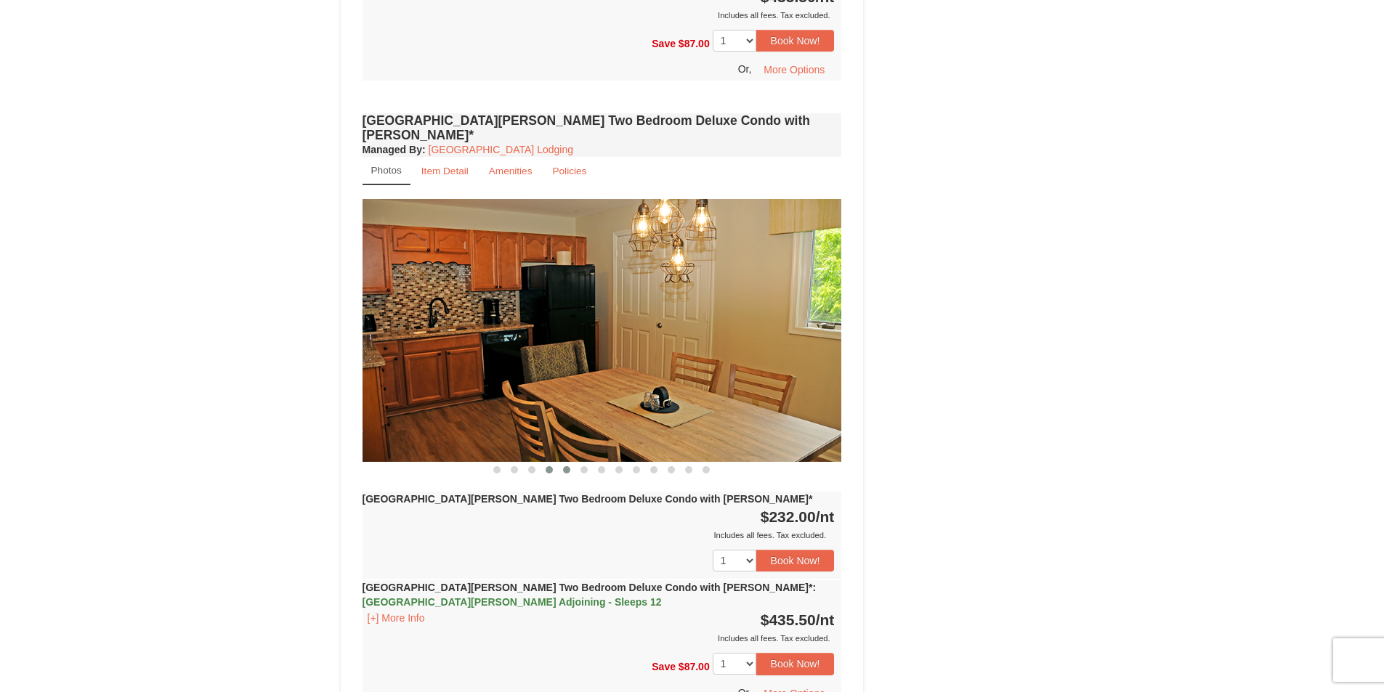
click at [562, 463] on button at bounding box center [566, 470] width 17 height 15
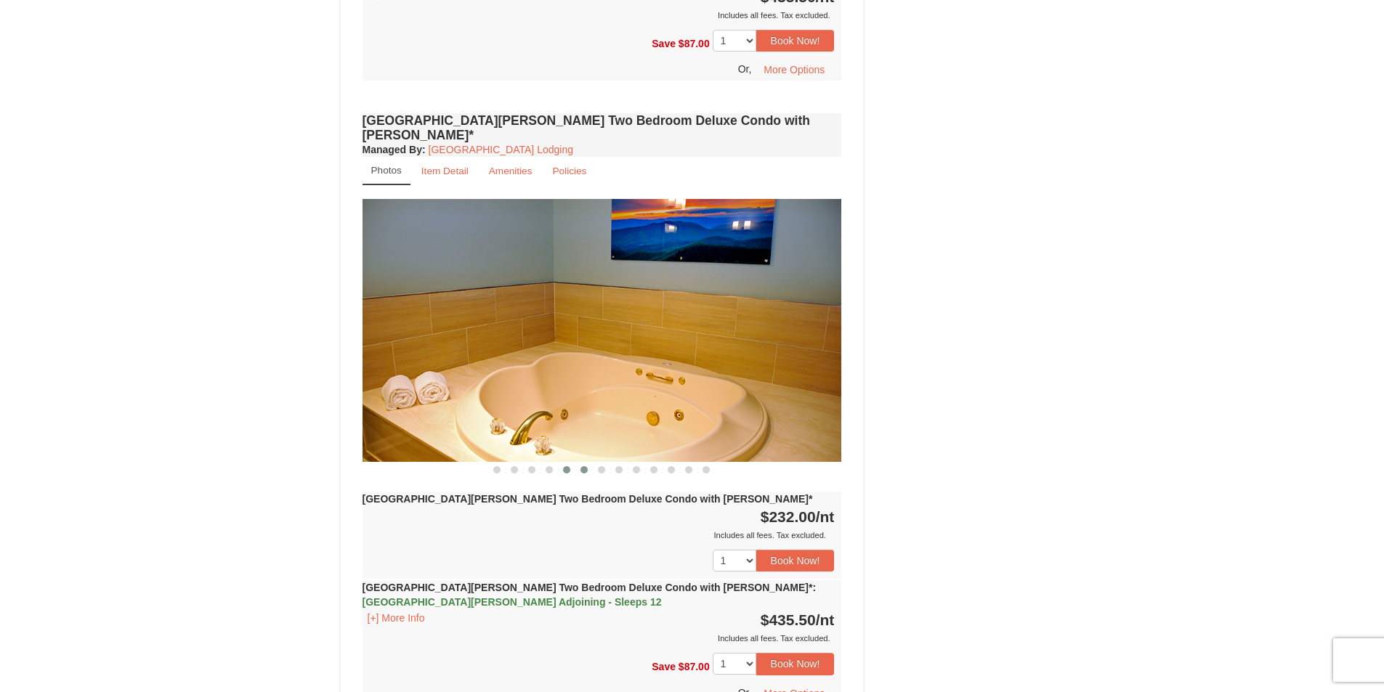
click at [577, 463] on button at bounding box center [583, 470] width 17 height 15
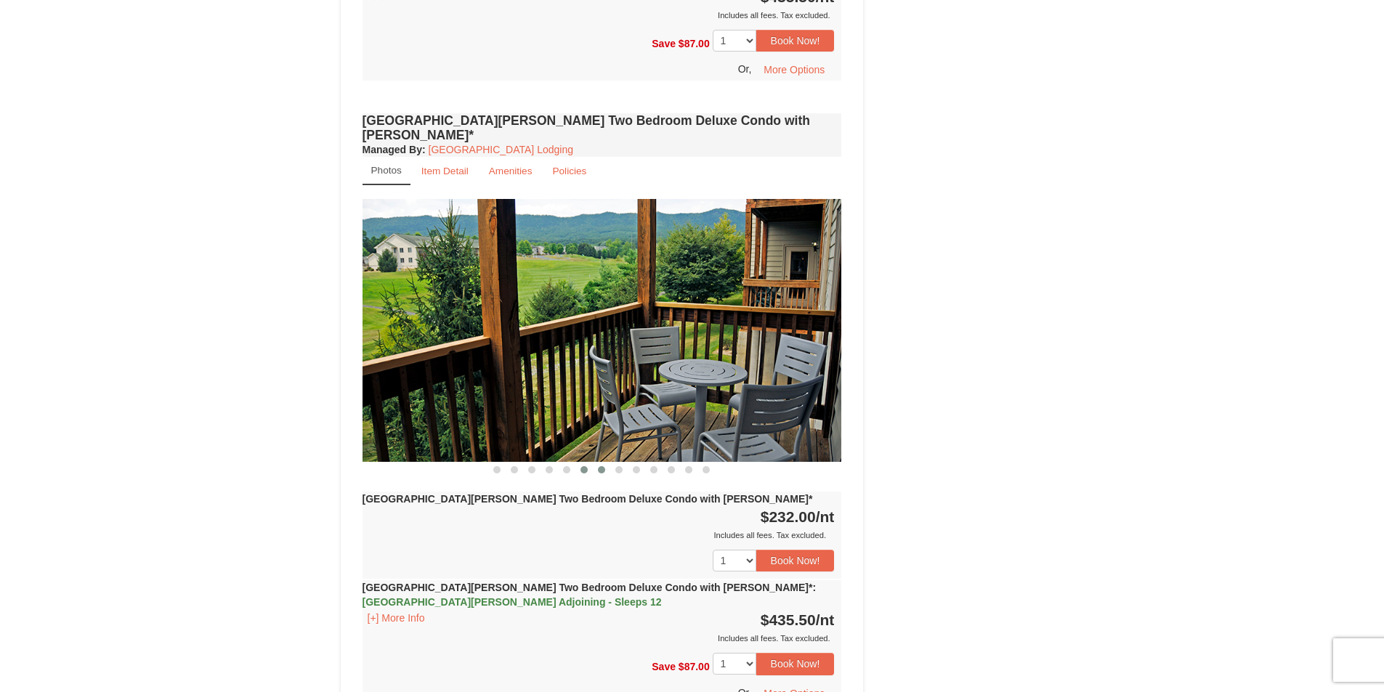
click at [602, 466] on span at bounding box center [601, 469] width 7 height 7
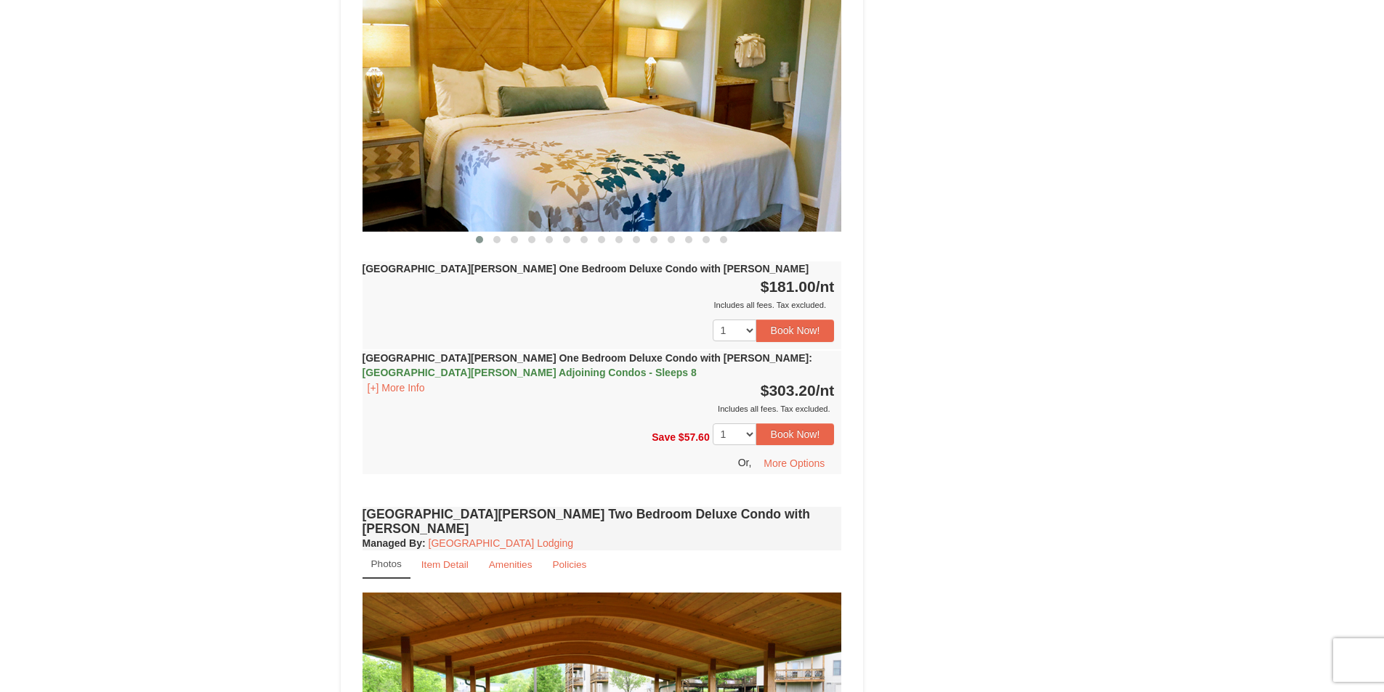
scroll to position [1090, 0]
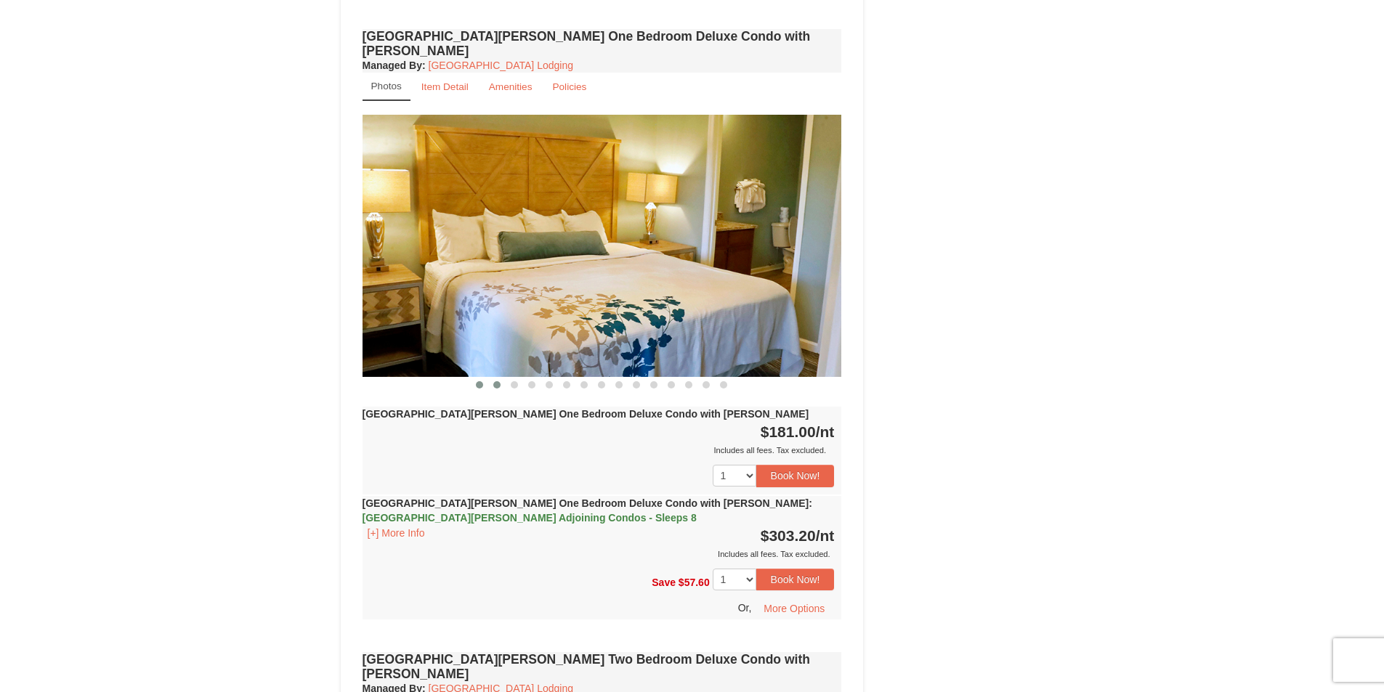
click at [500, 381] on span at bounding box center [496, 384] width 7 height 7
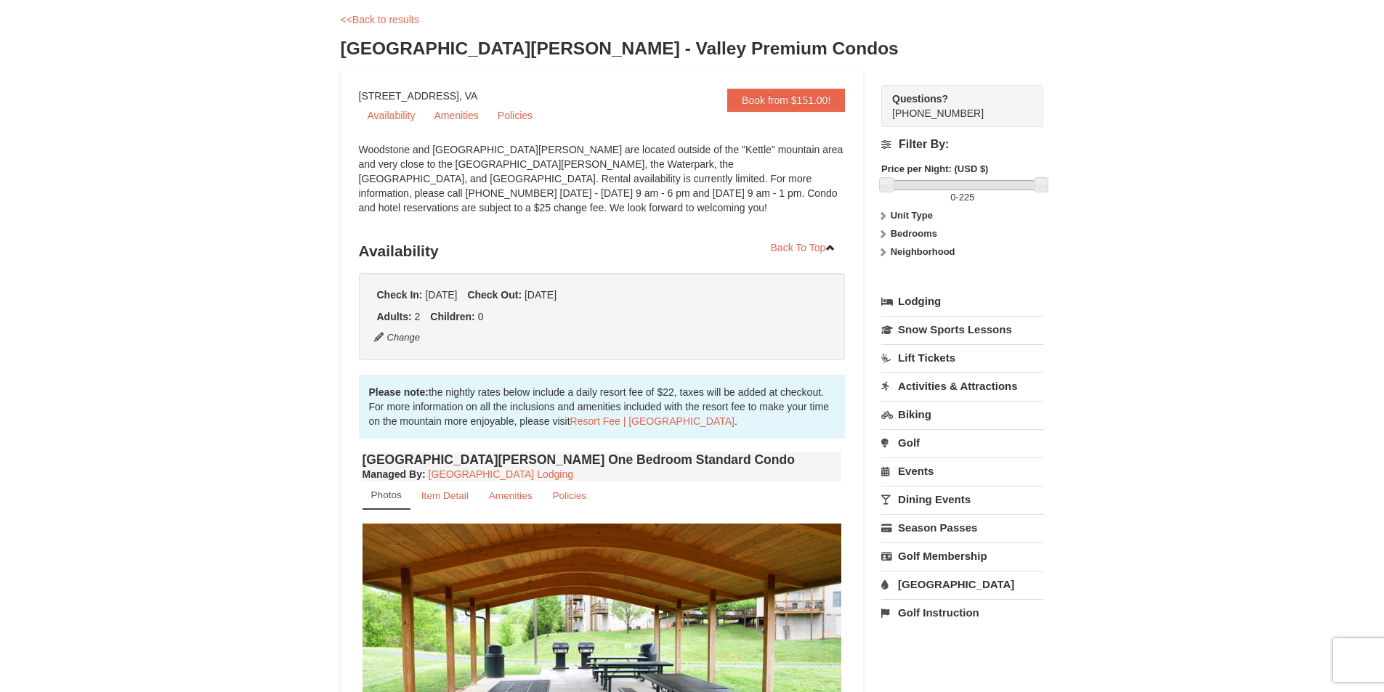
scroll to position [0, 0]
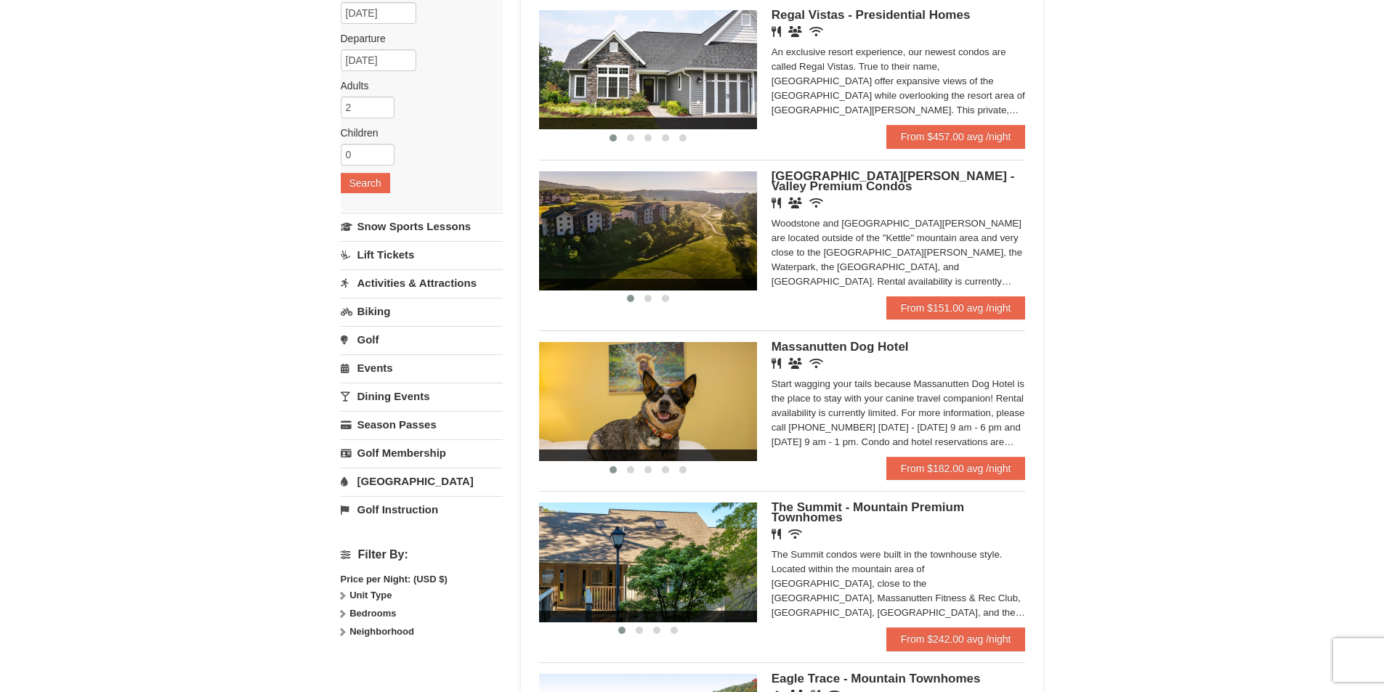
scroll to position [145, 0]
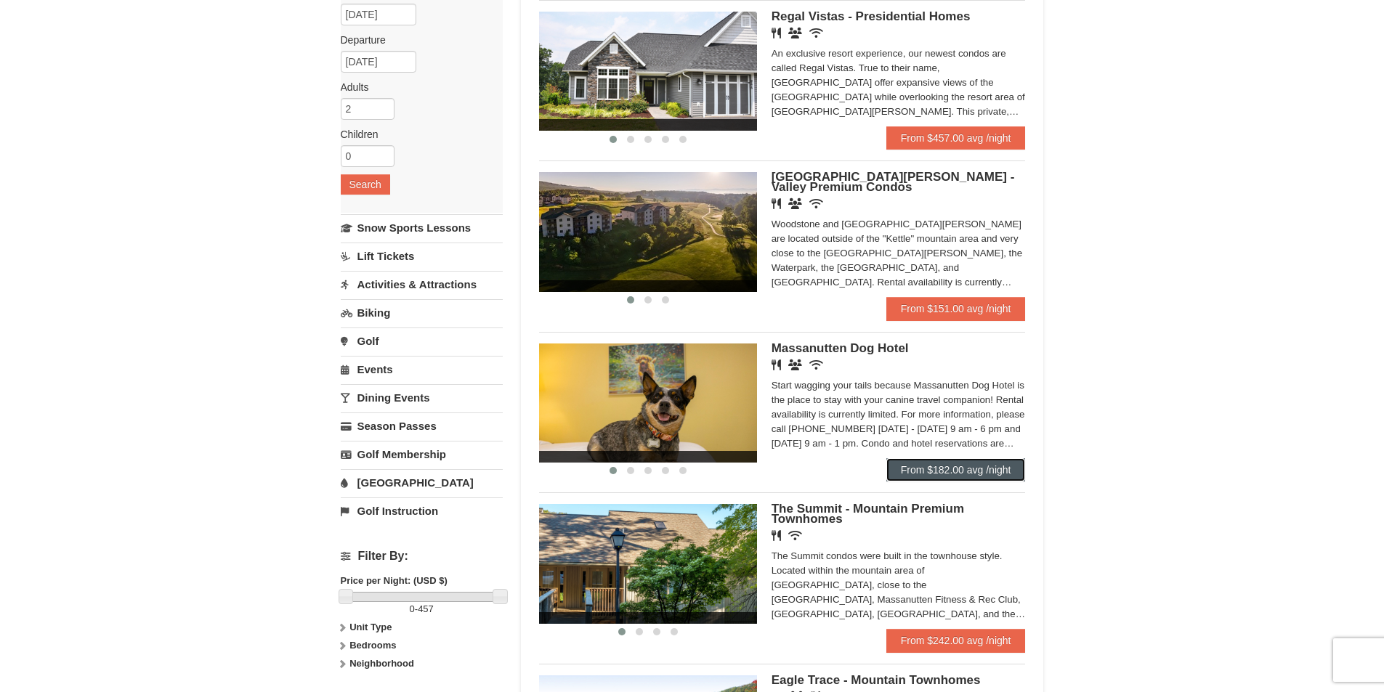
click at [914, 469] on link "From $182.00 avg /night" at bounding box center [955, 469] width 139 height 23
